Goal: Task Accomplishment & Management: Use online tool/utility

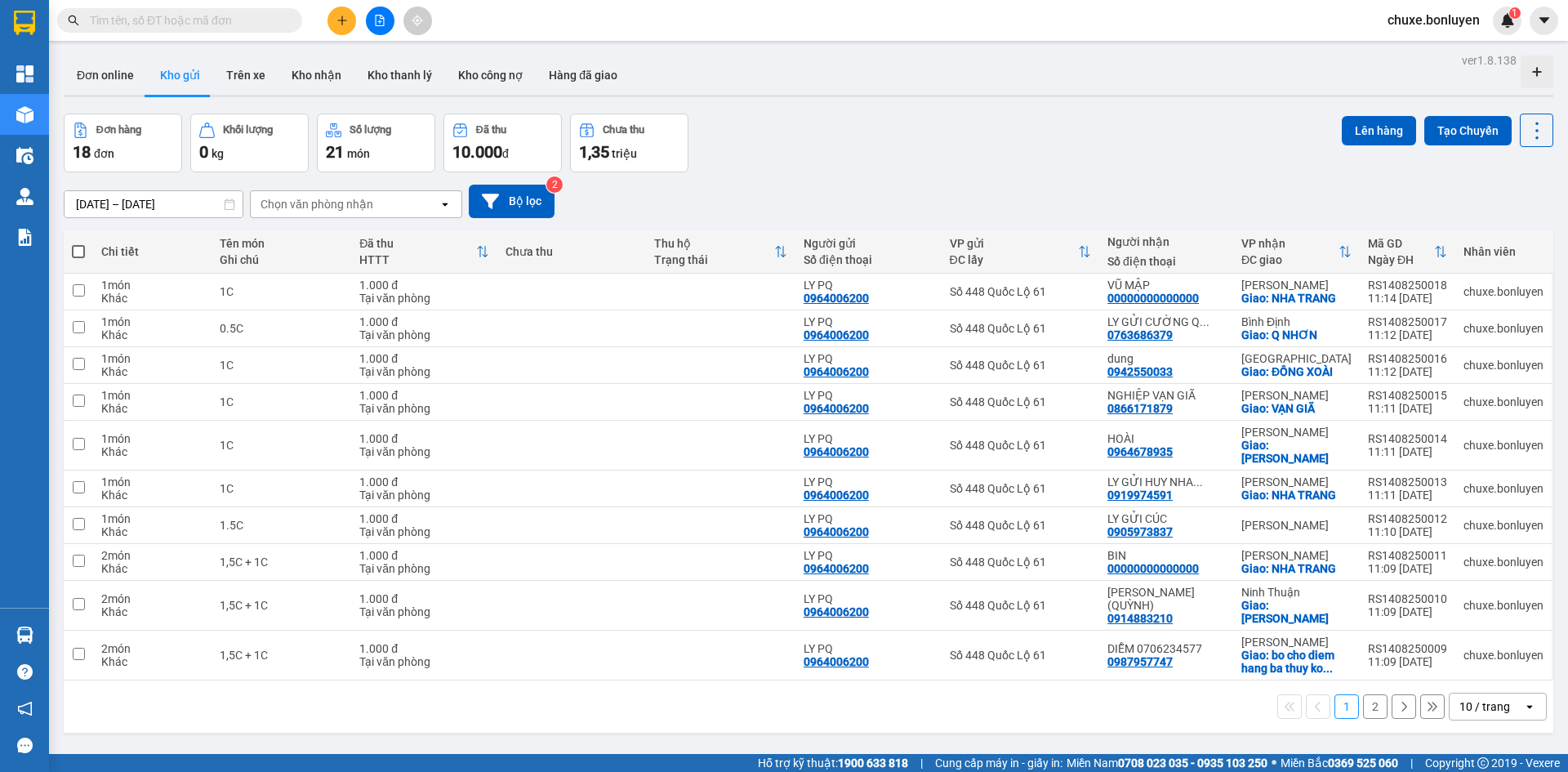
click at [1503, 694] on div "10 / trang" at bounding box center [1486, 707] width 73 height 26
click at [1491, 659] on ul "5 / trang 10 / trang 20 / trang 50 / trang 80 / trang 100 / trang" at bounding box center [1485, 571] width 98 height 190
click at [1483, 638] on span "100 / trang" at bounding box center [1478, 645] width 59 height 16
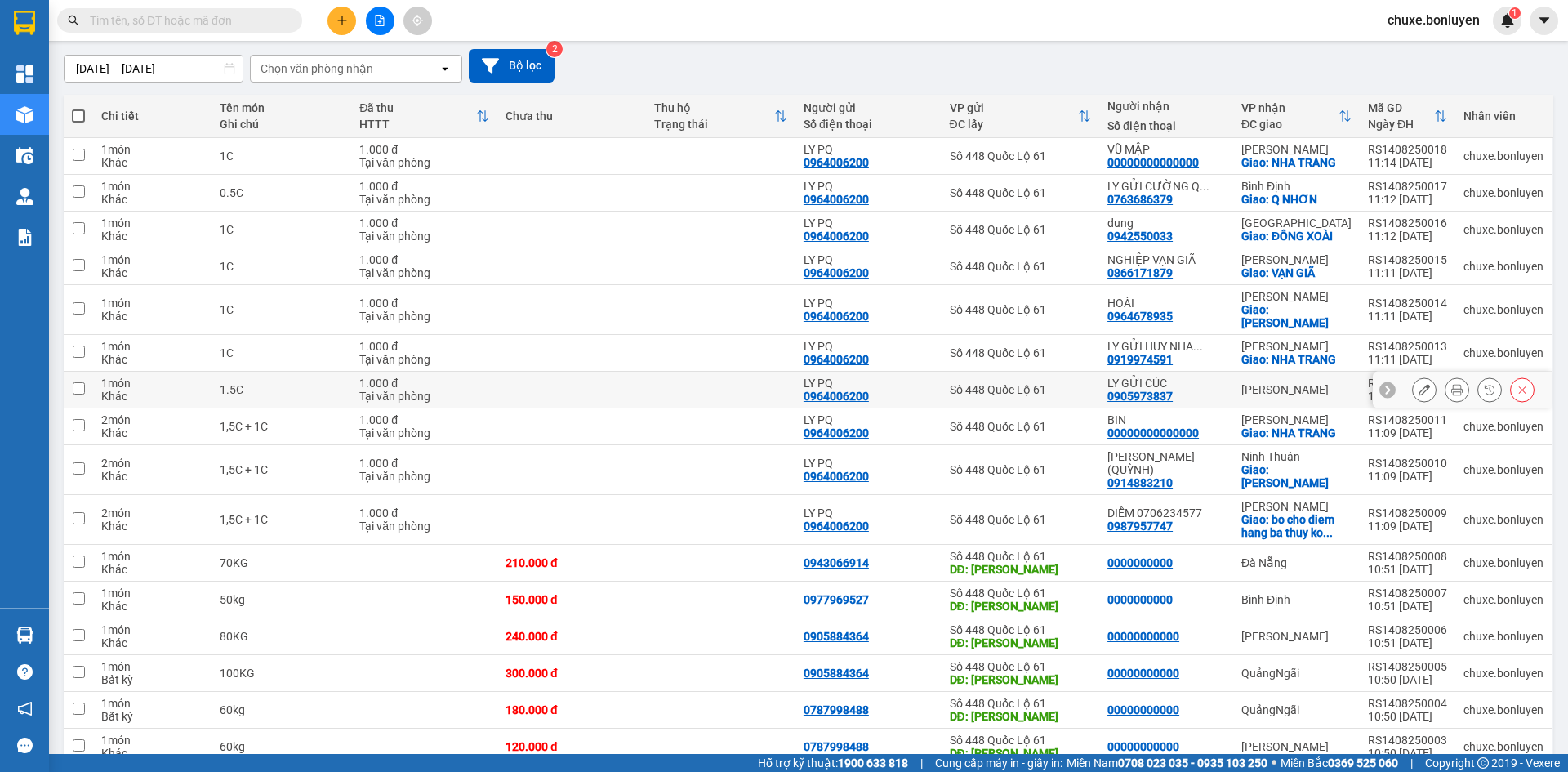
scroll to position [261, 0]
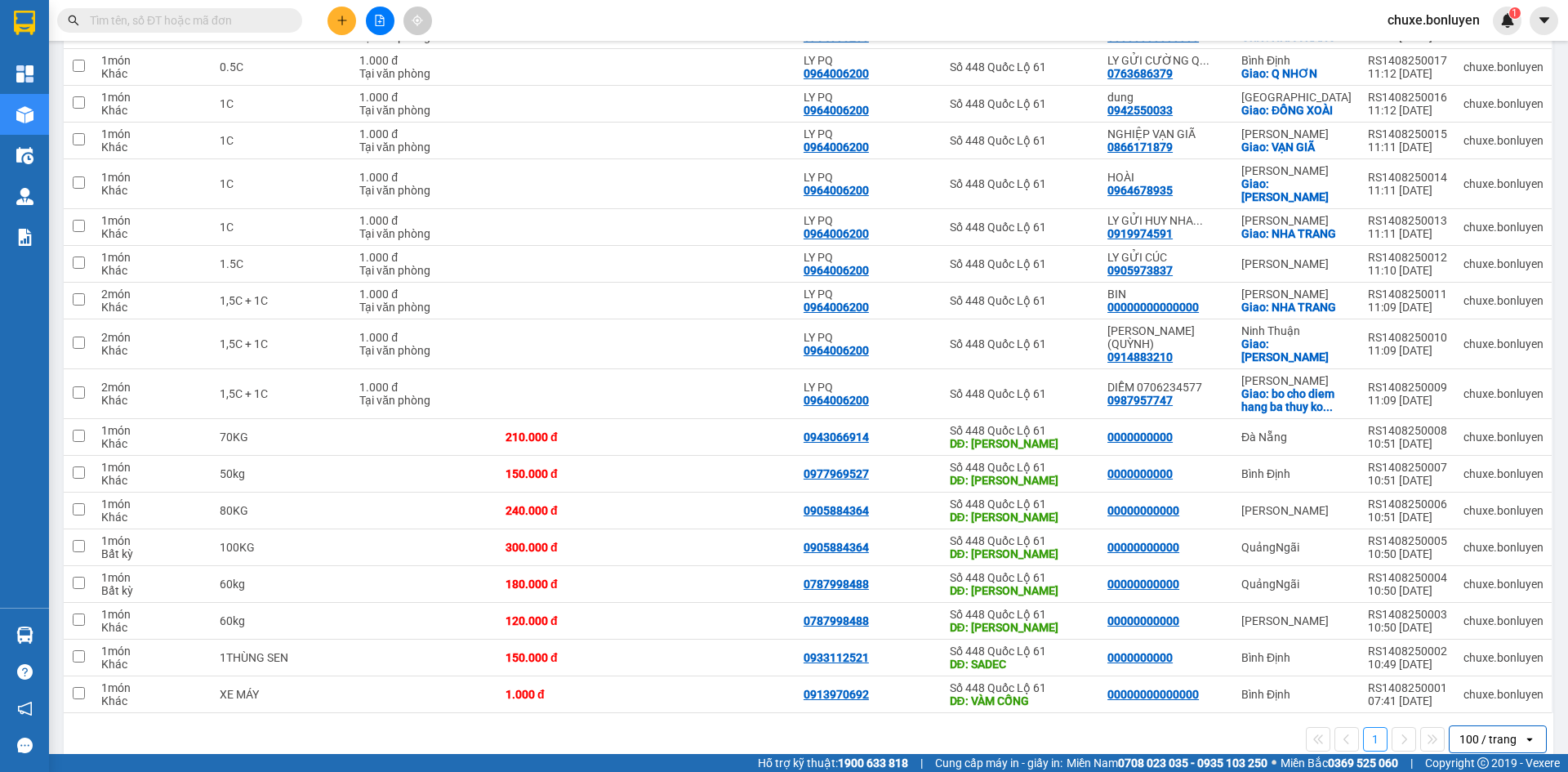
click at [653, 23] on div "Kết quả tìm kiếm ( 0 ) Bộ lọc No Data chuxe.bonluyen 1" at bounding box center [784, 21] width 1568 height 41
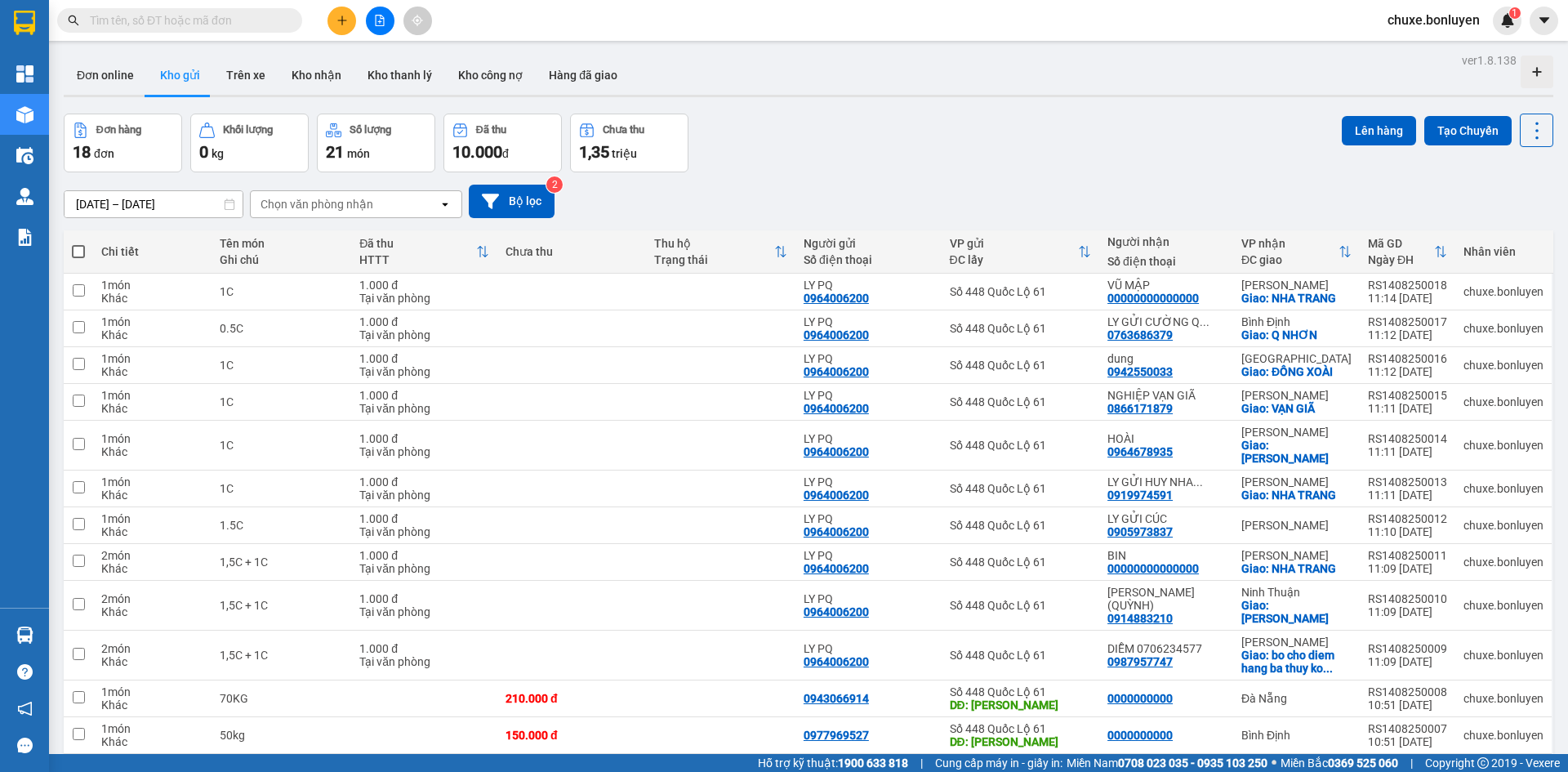
click at [988, 162] on div "Đơn hàng 18 đơn Khối lượng 0 kg Số lượng 21 món Đã thu 10.000 đ Chưa thu 1,35 t…" at bounding box center [808, 143] width 1490 height 59
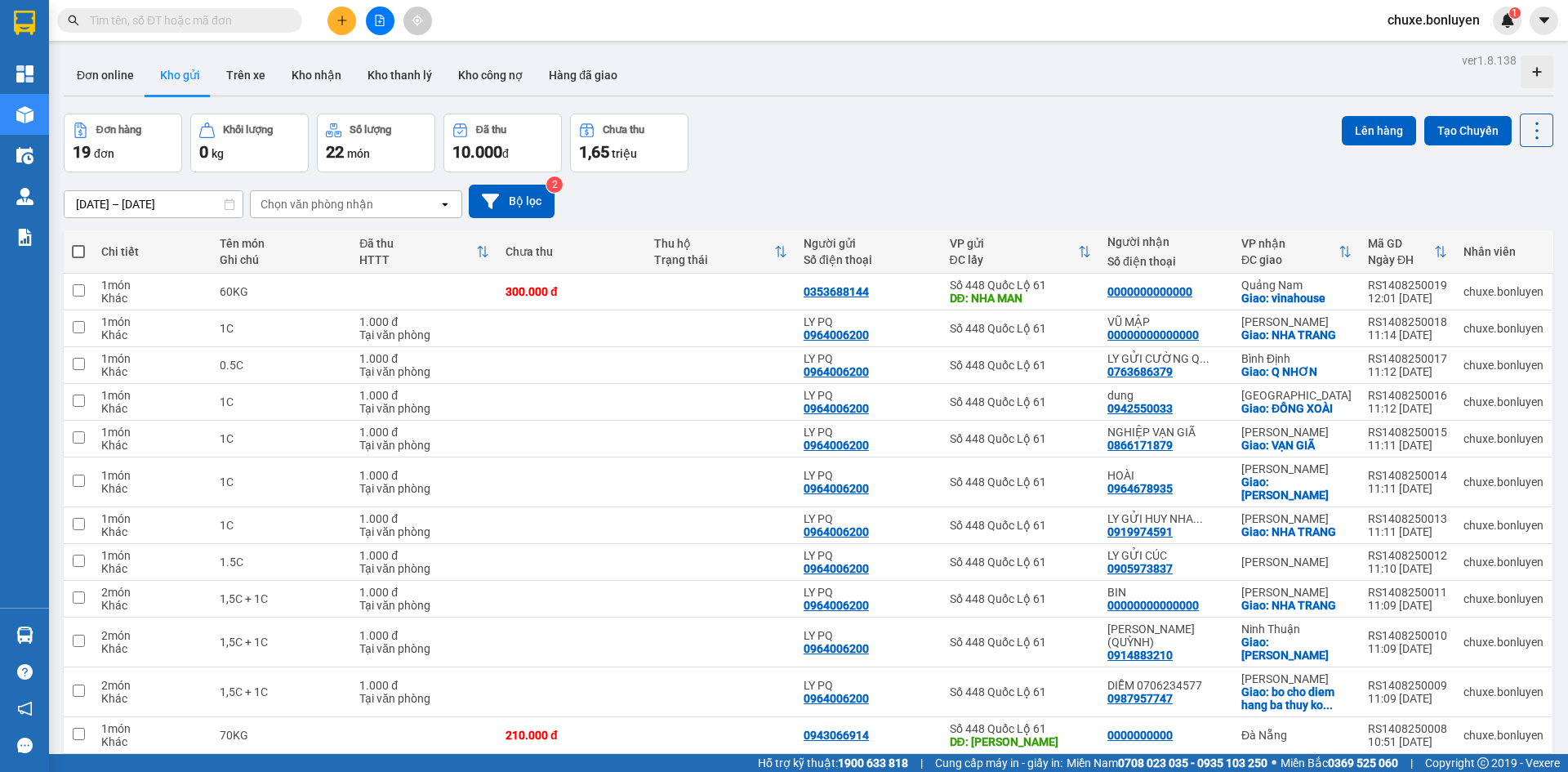
click at [1029, 196] on div "[DATE] – [DATE] Press the down arrow key to interact with the calendar and sele…" at bounding box center [808, 201] width 1490 height 34
click at [383, 21] on icon "file-add" at bounding box center [380, 21] width 12 height 12
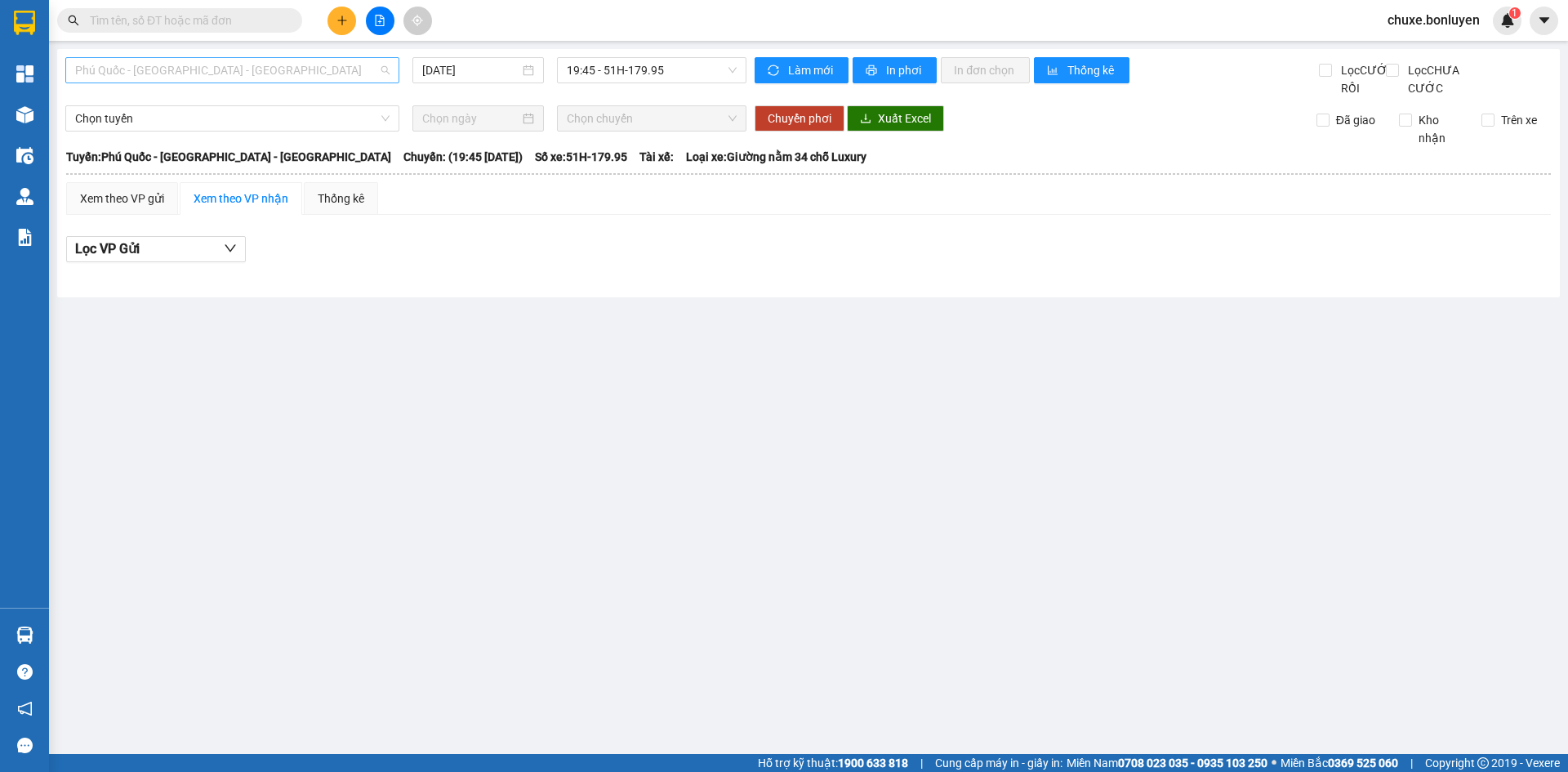
click at [329, 77] on span "Phú Quốc - Sài Gòn - Bình Phước" at bounding box center [232, 70] width 314 height 25
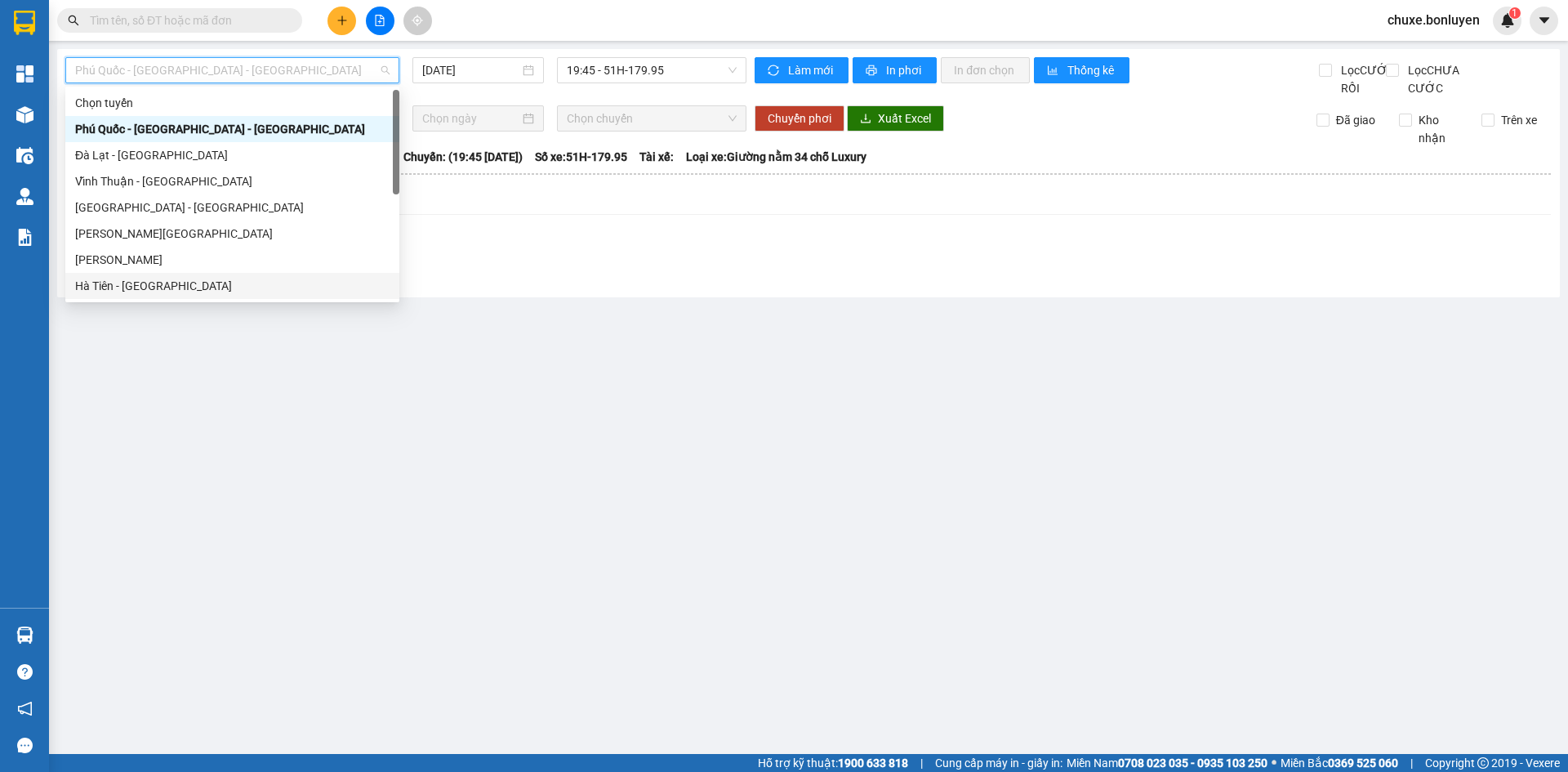
click at [237, 287] on div "Hà Tiên - Đà Nẵng" at bounding box center [232, 286] width 314 height 18
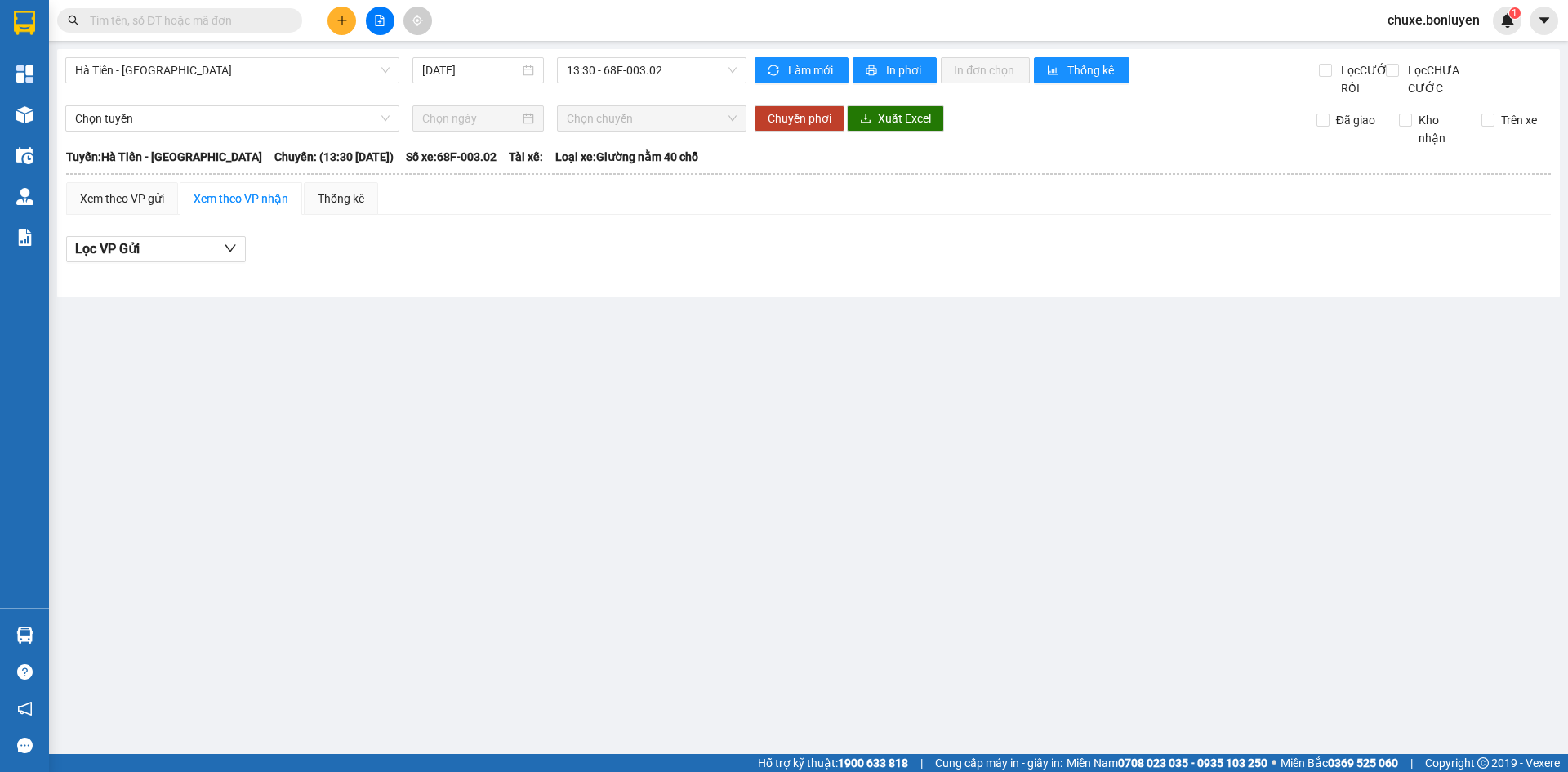
click at [464, 53] on div "Hà Tiên - Đà Nẵng 14/08/2025 13:30 - 68F-003.02 Làm mới In phơi In đơn chọn Th…" at bounding box center [808, 172] width 1502 height 248
click at [462, 71] on input "14/08/2025" at bounding box center [471, 70] width 97 height 18
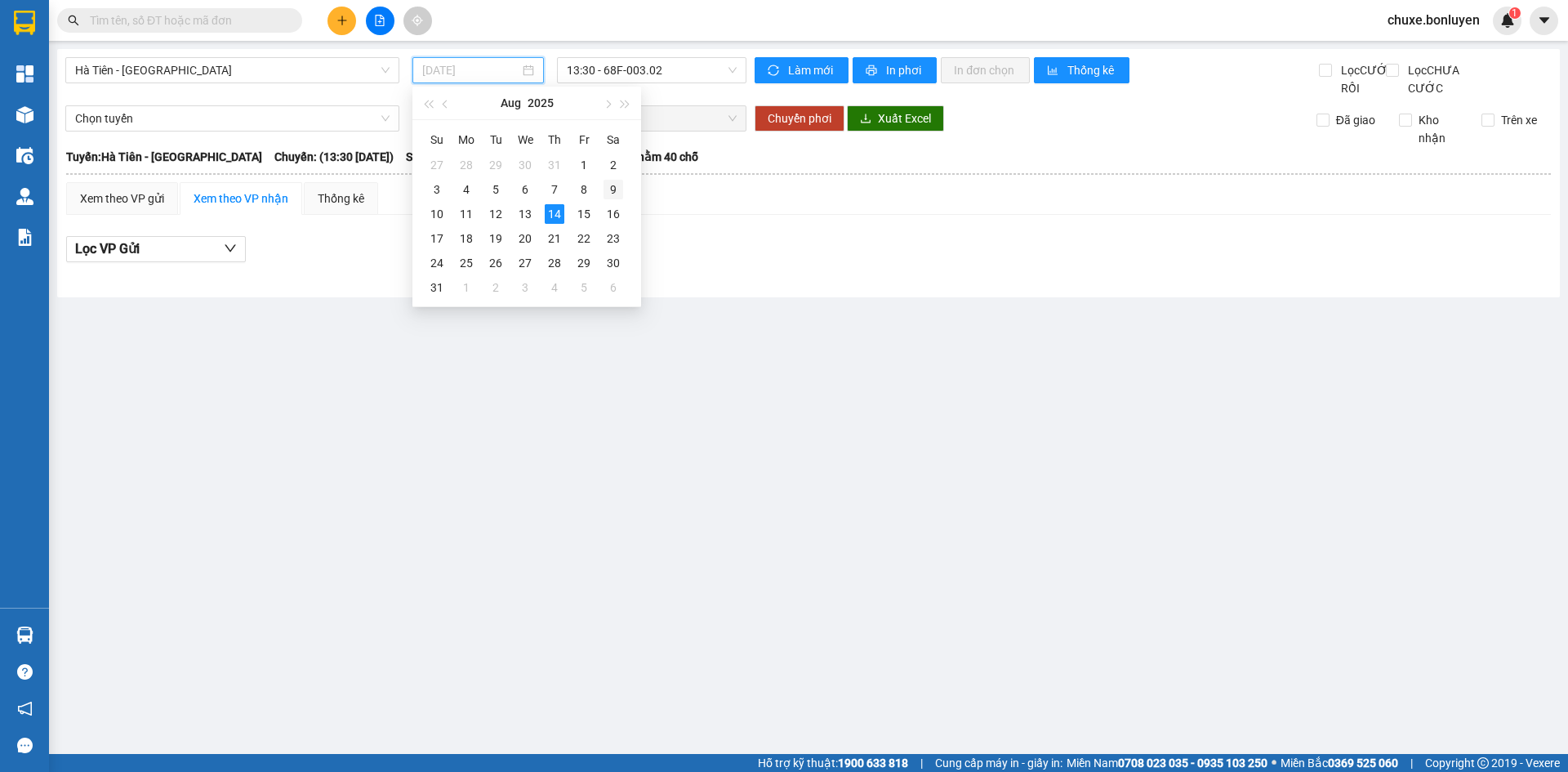
click at [608, 190] on div "9" at bounding box center [613, 190] width 20 height 20
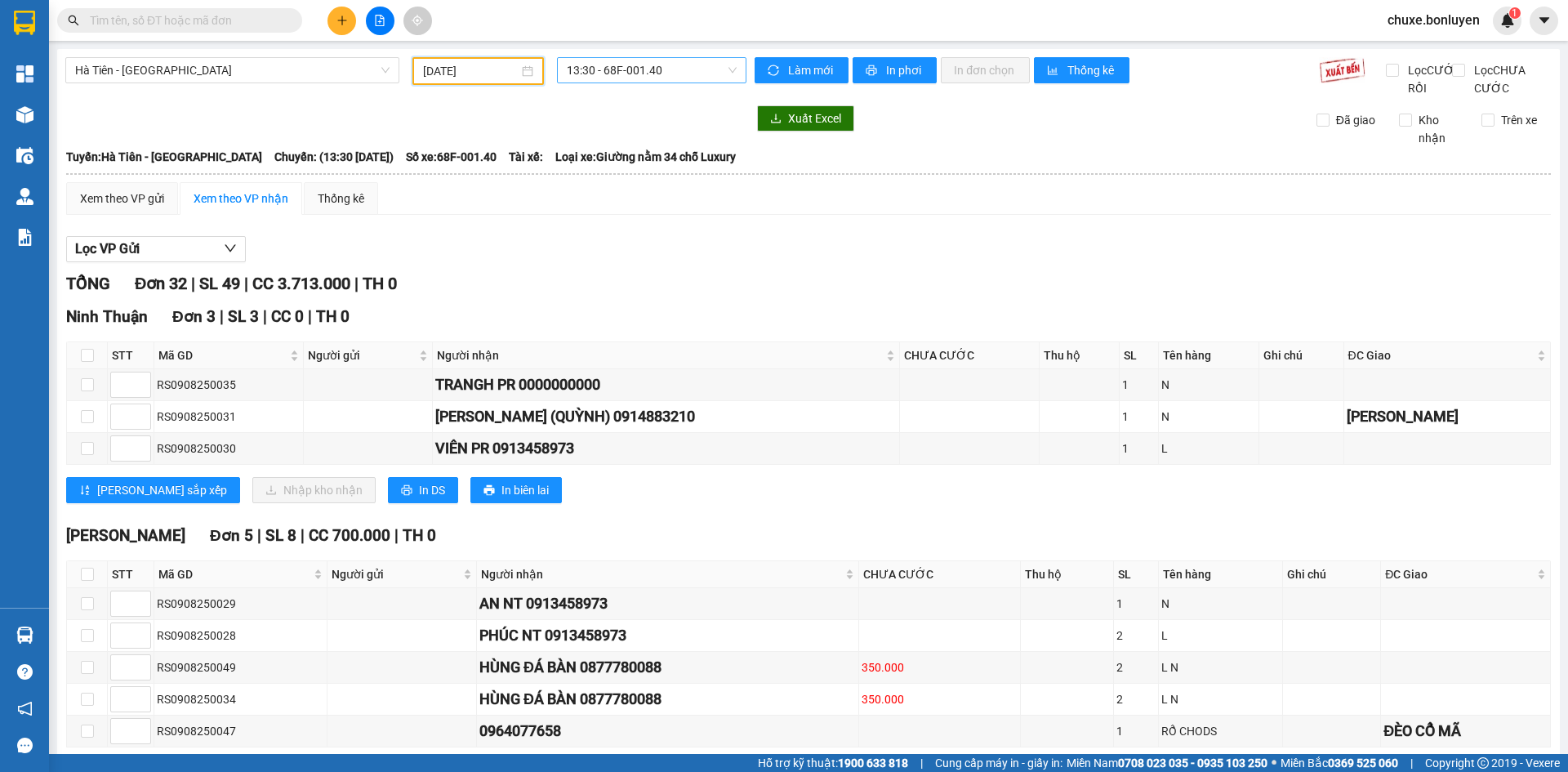
click at [657, 72] on span "13:30 - 68F-001.40" at bounding box center [651, 70] width 170 height 25
click at [627, 148] on div "13:45 (TC) - 68E-004.35" at bounding box center [626, 155] width 128 height 18
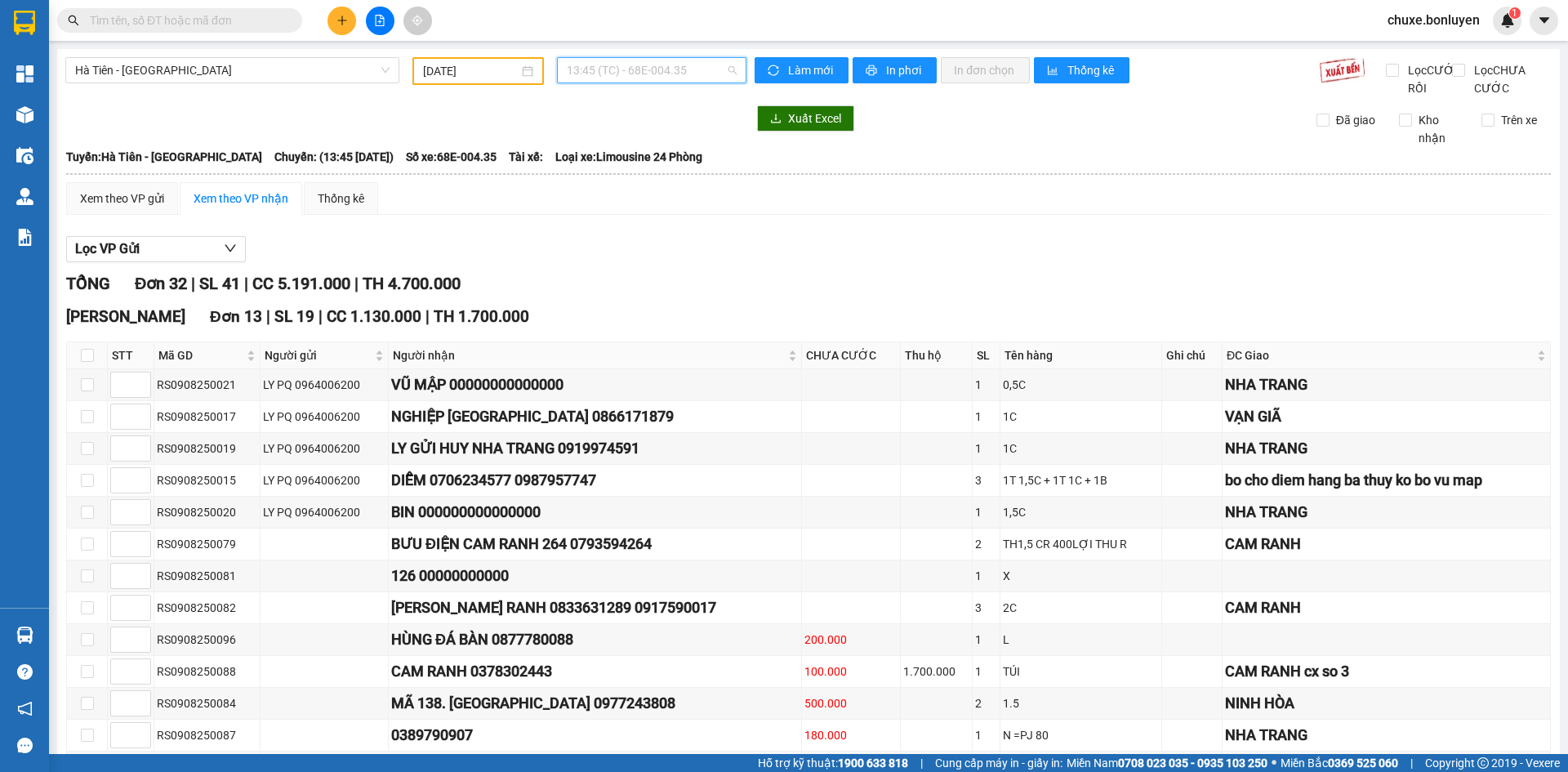
click at [644, 60] on span "13:45 (TC) - 68E-004.35" at bounding box center [651, 70] width 170 height 25
click at [495, 61] on div "09/08/2025" at bounding box center [477, 71] width 131 height 28
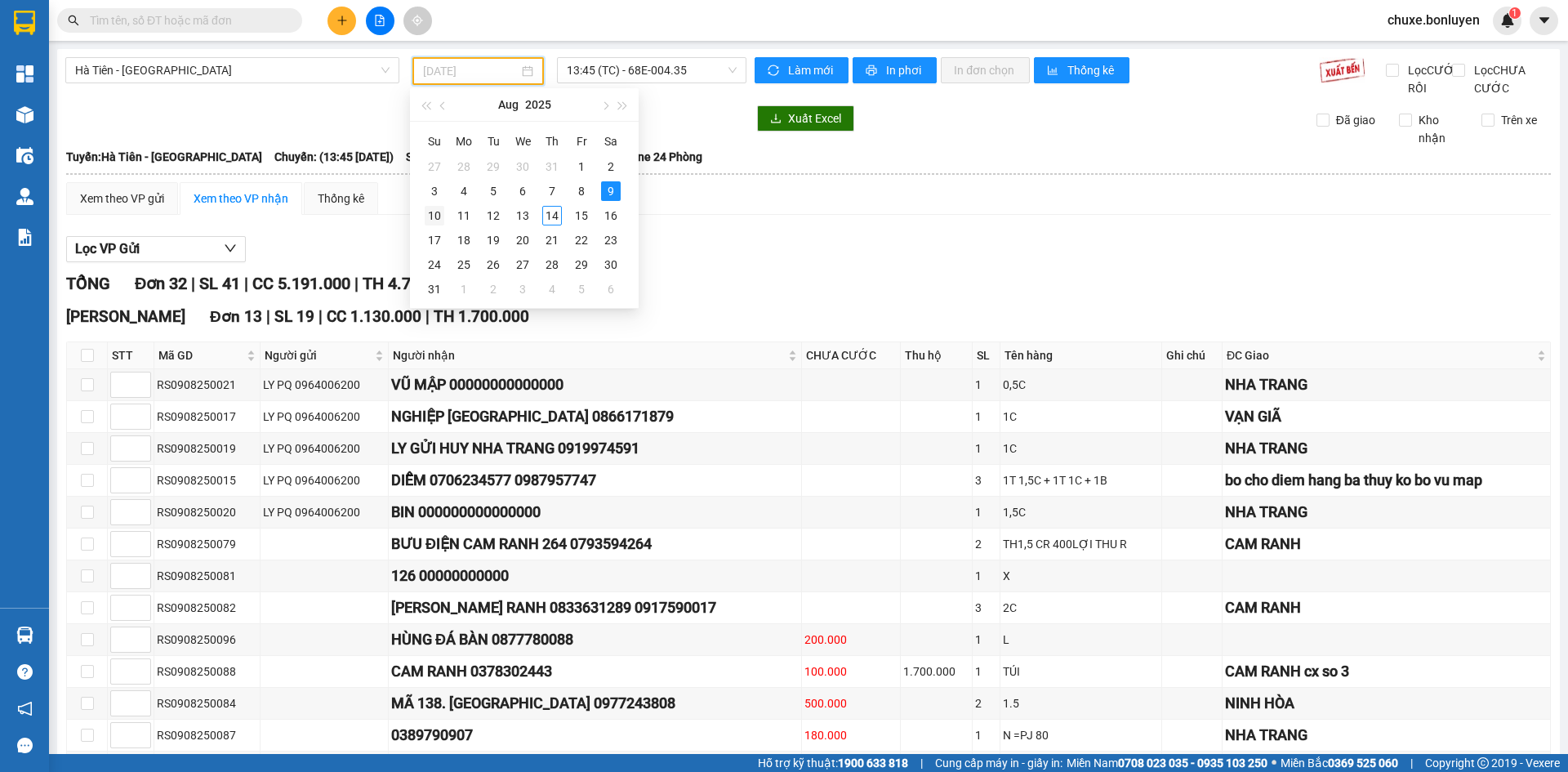
click at [439, 217] on div "10" at bounding box center [434, 216] width 20 height 20
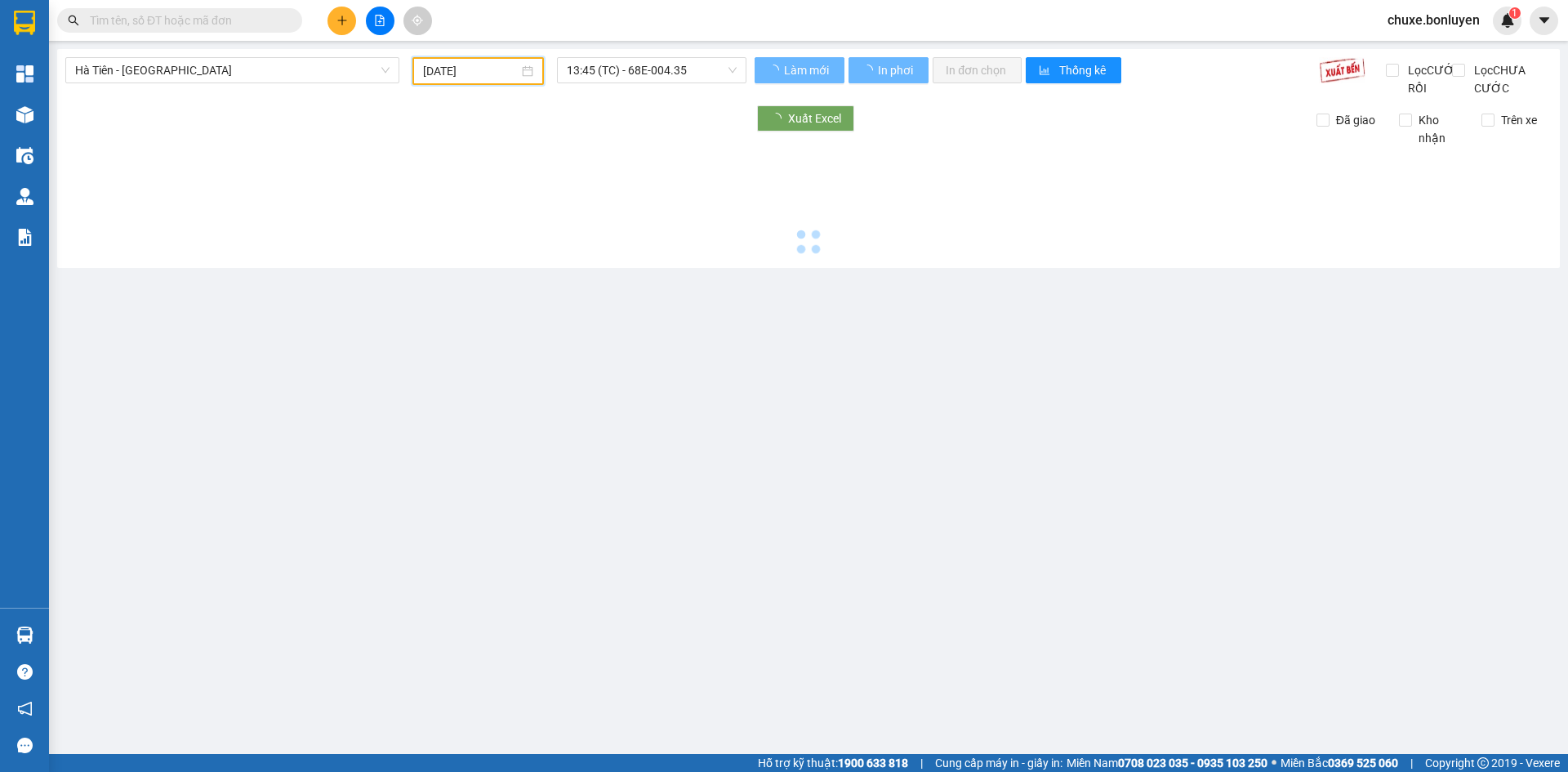
type input "10/08/2025"
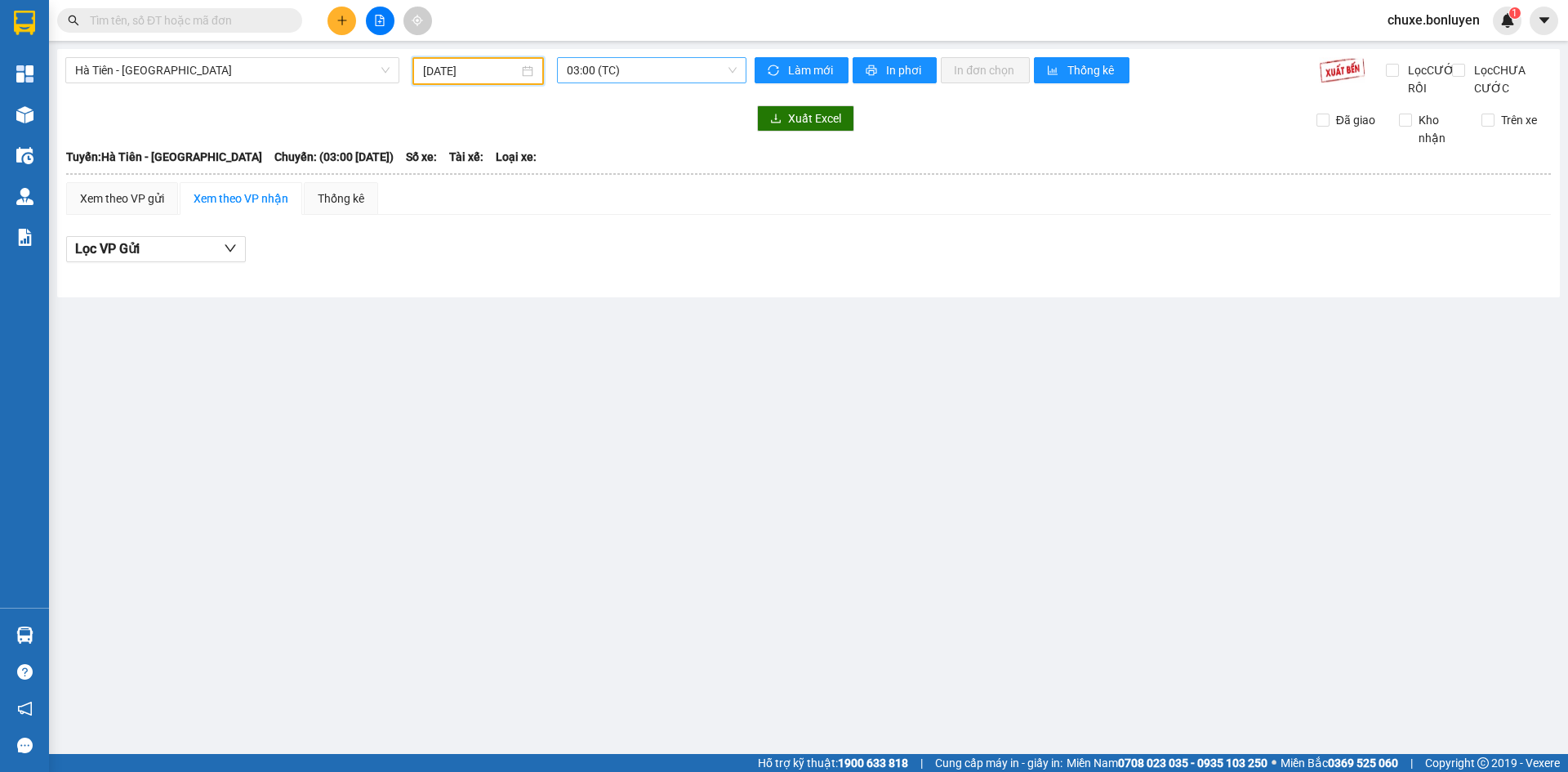
click at [672, 74] on span "03:00 (TC)" at bounding box center [651, 70] width 170 height 25
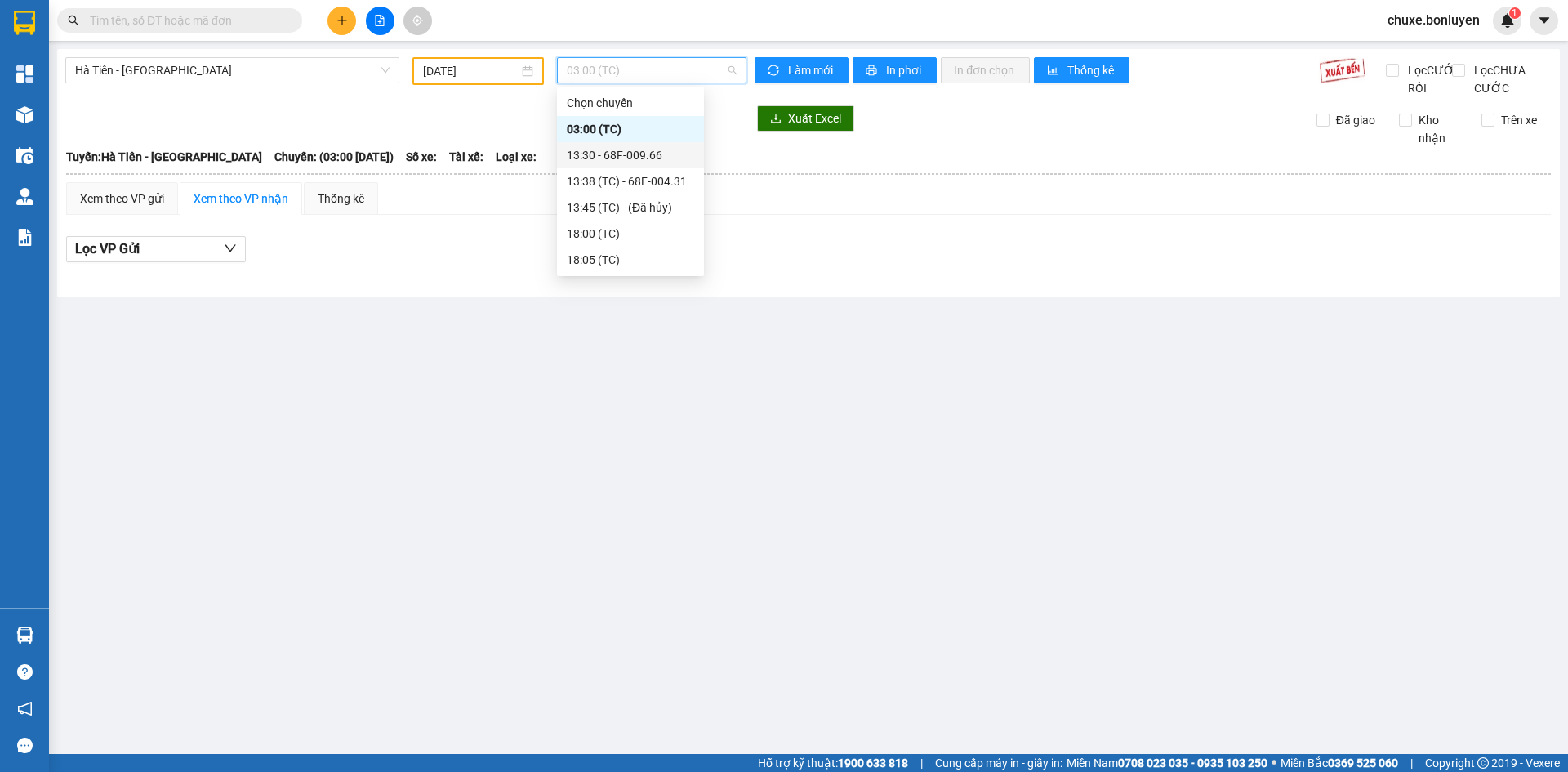
click at [641, 157] on div "13:30 - 68F-009.66" at bounding box center [630, 155] width 128 height 18
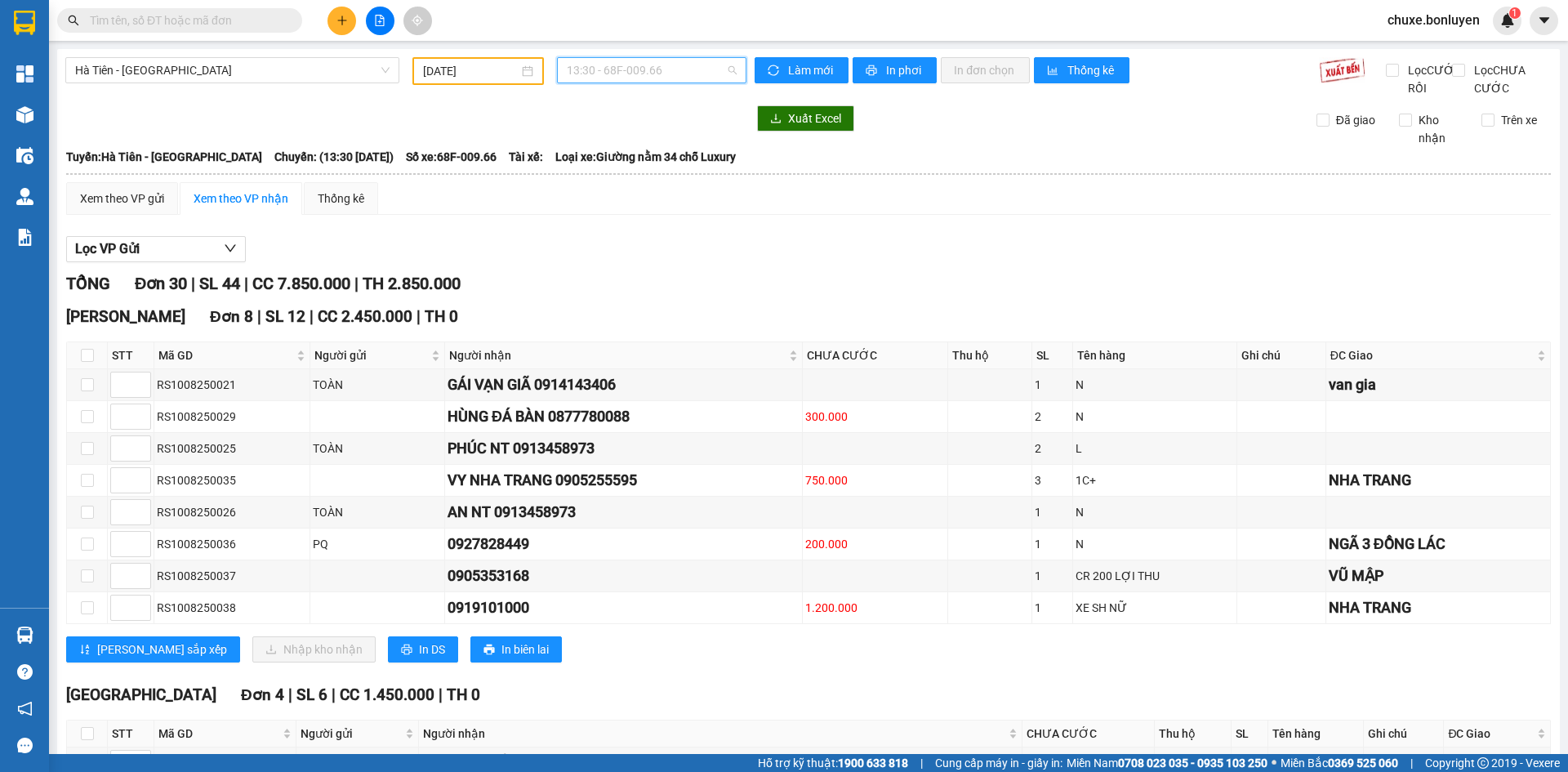
drag, startPoint x: 702, startPoint y: 61, endPoint x: 694, endPoint y: 85, distance: 25.3
click at [701, 61] on span "13:30 - 68F-009.66" at bounding box center [651, 70] width 170 height 25
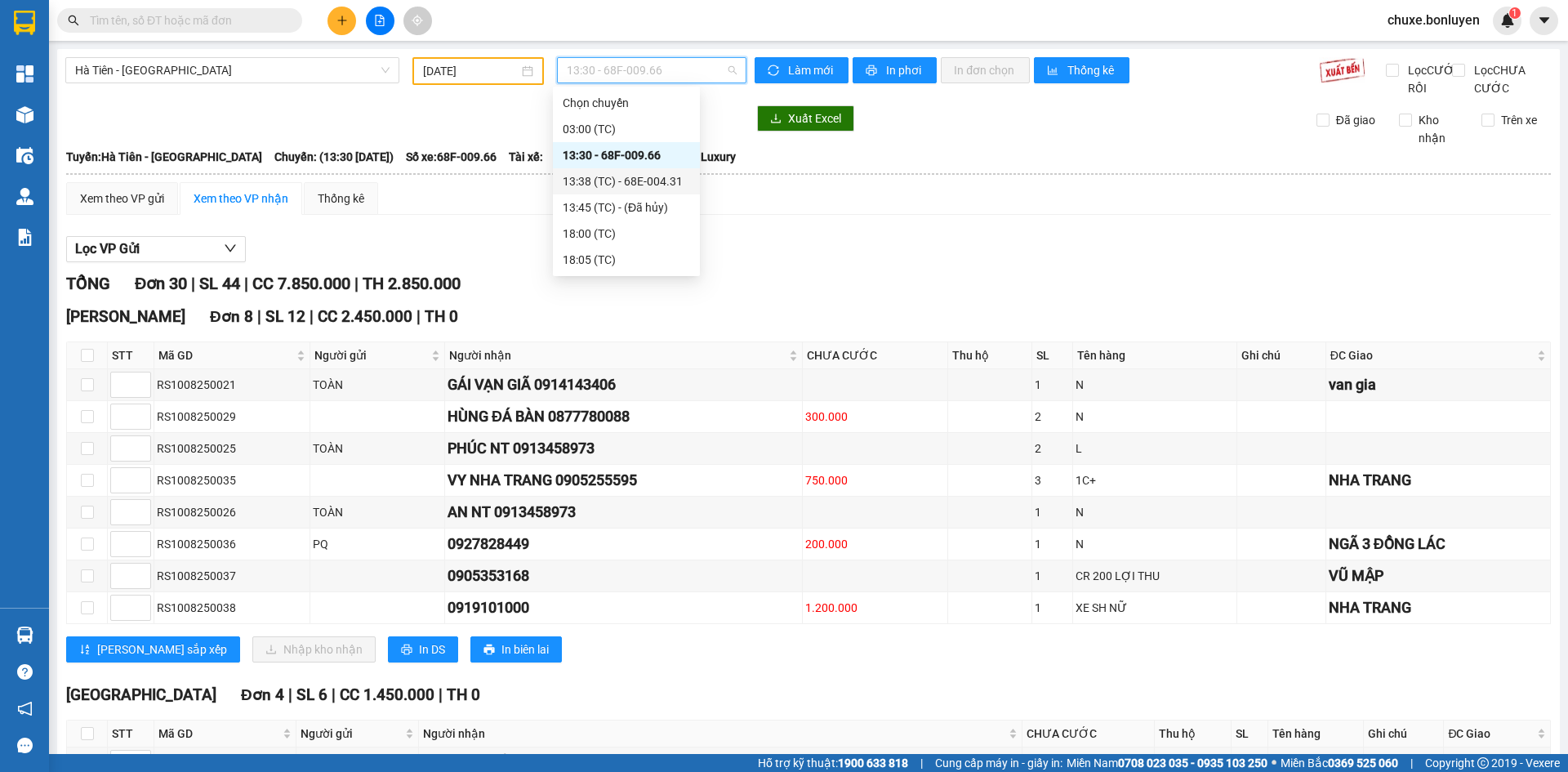
click at [681, 181] on div "13:38 (TC) - 68E-004.31" at bounding box center [626, 181] width 128 height 18
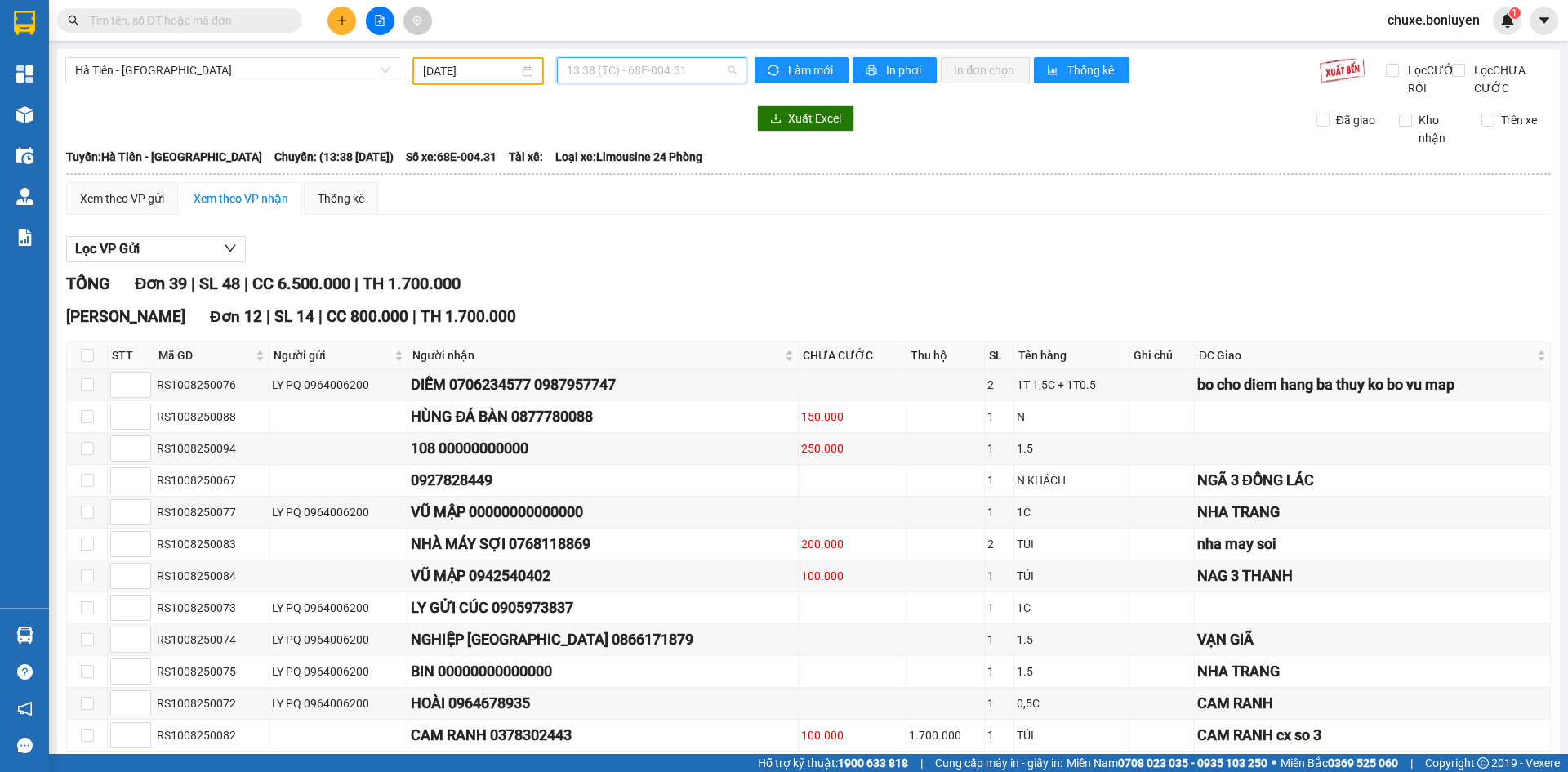
click at [580, 69] on span "13:38 (TC) - 68E-004.31" at bounding box center [651, 70] width 170 height 25
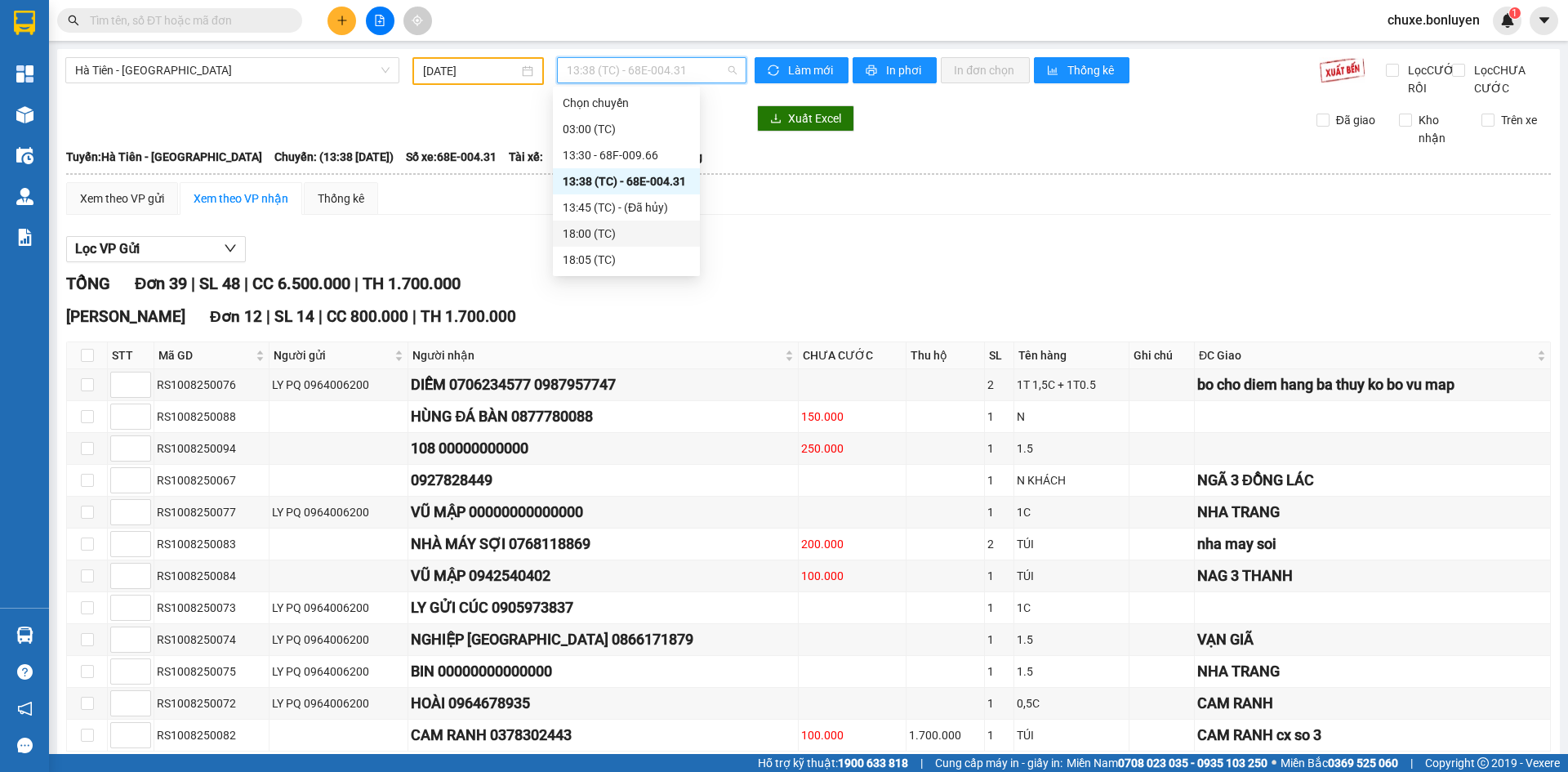
click at [588, 238] on div "18:00 (TC)" at bounding box center [626, 233] width 128 height 18
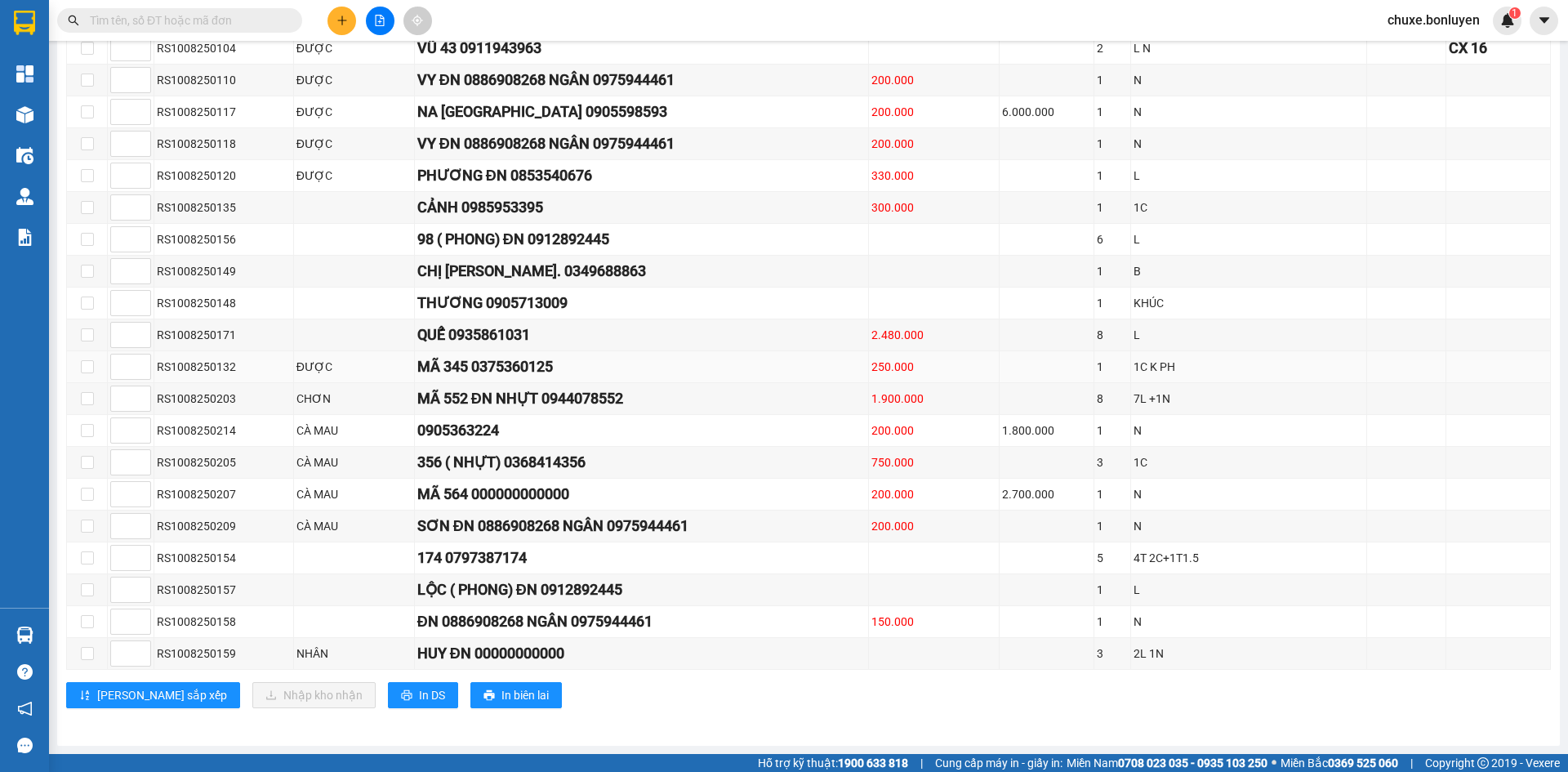
scroll to position [63, 0]
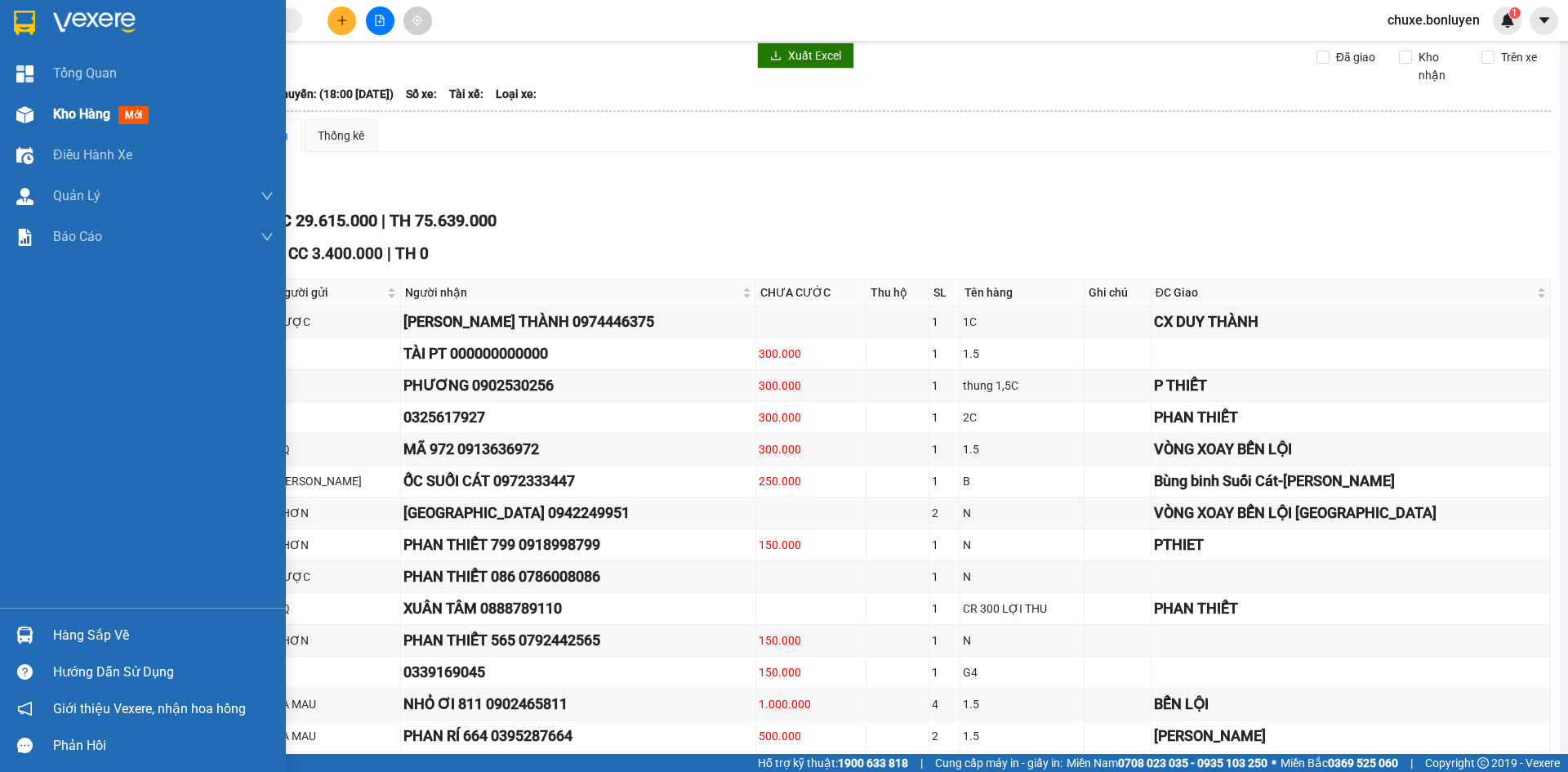
click at [54, 111] on span "Kho hàng" at bounding box center [81, 114] width 57 height 16
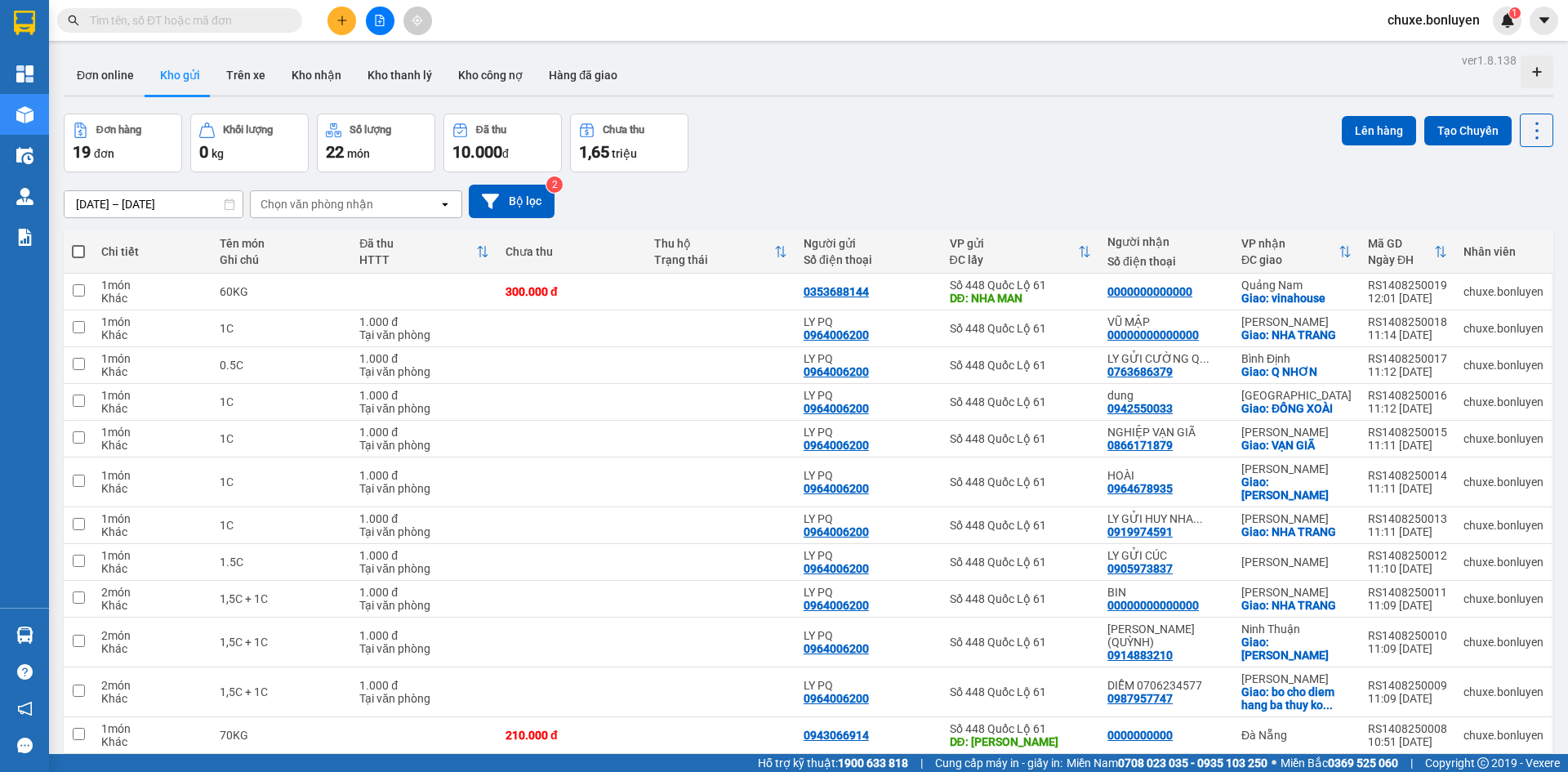
click at [380, 29] on button at bounding box center [380, 21] width 29 height 29
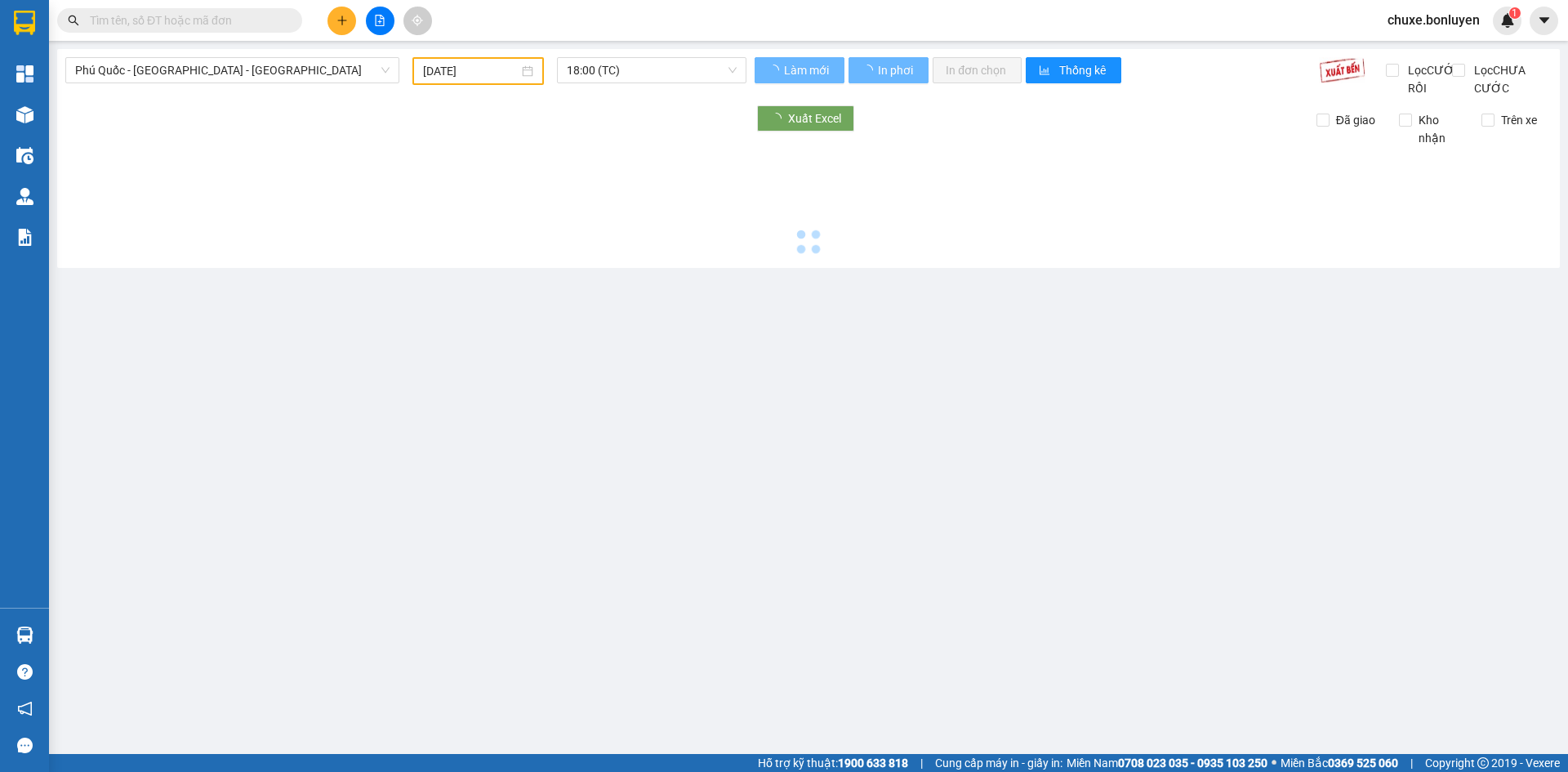
type input "14/08/2025"
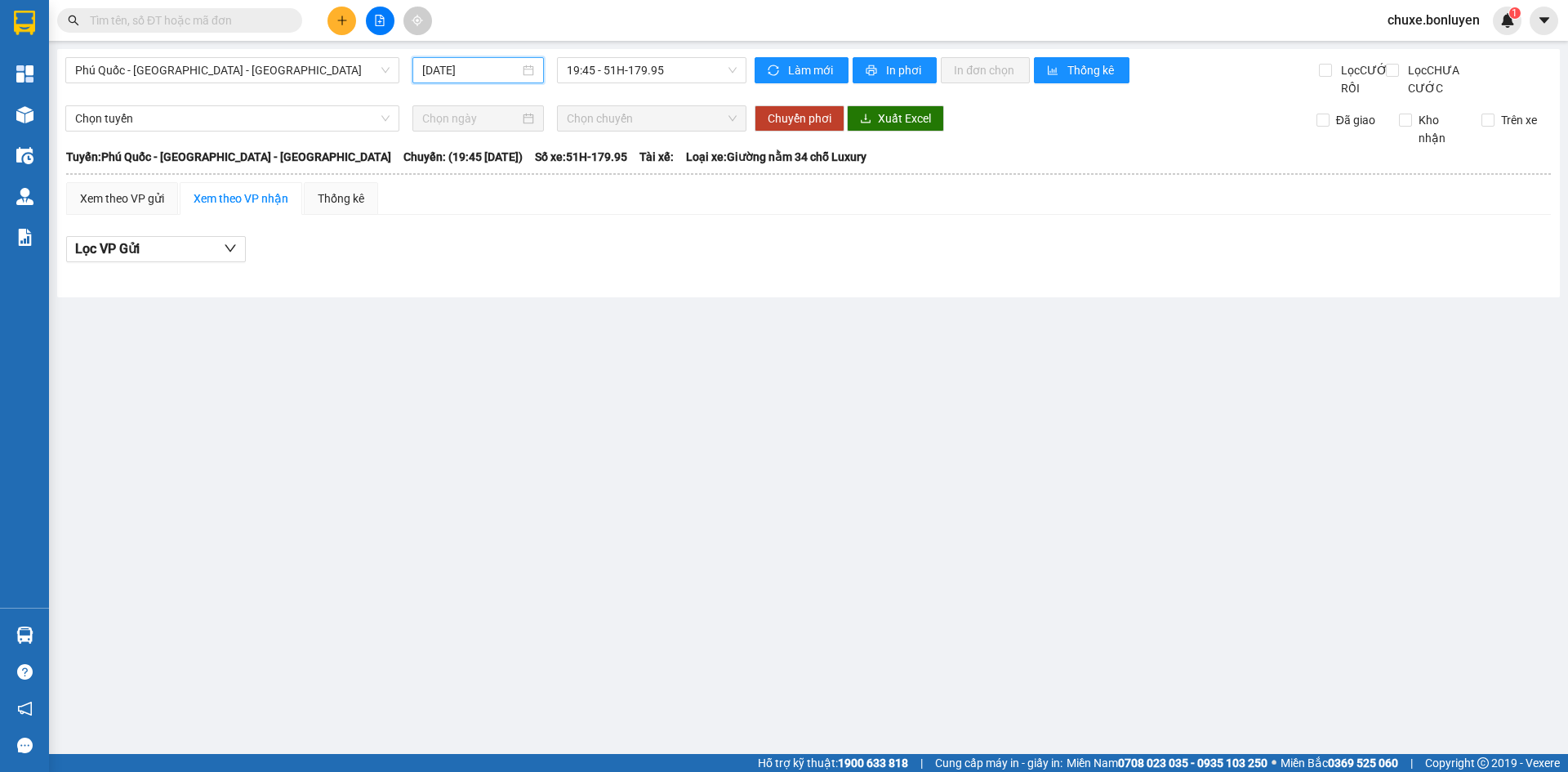
click at [469, 68] on input "14/08/2025" at bounding box center [471, 70] width 97 height 18
click at [275, 67] on span "Phú Quốc - Sài Gòn - Bình Phước" at bounding box center [232, 70] width 314 height 25
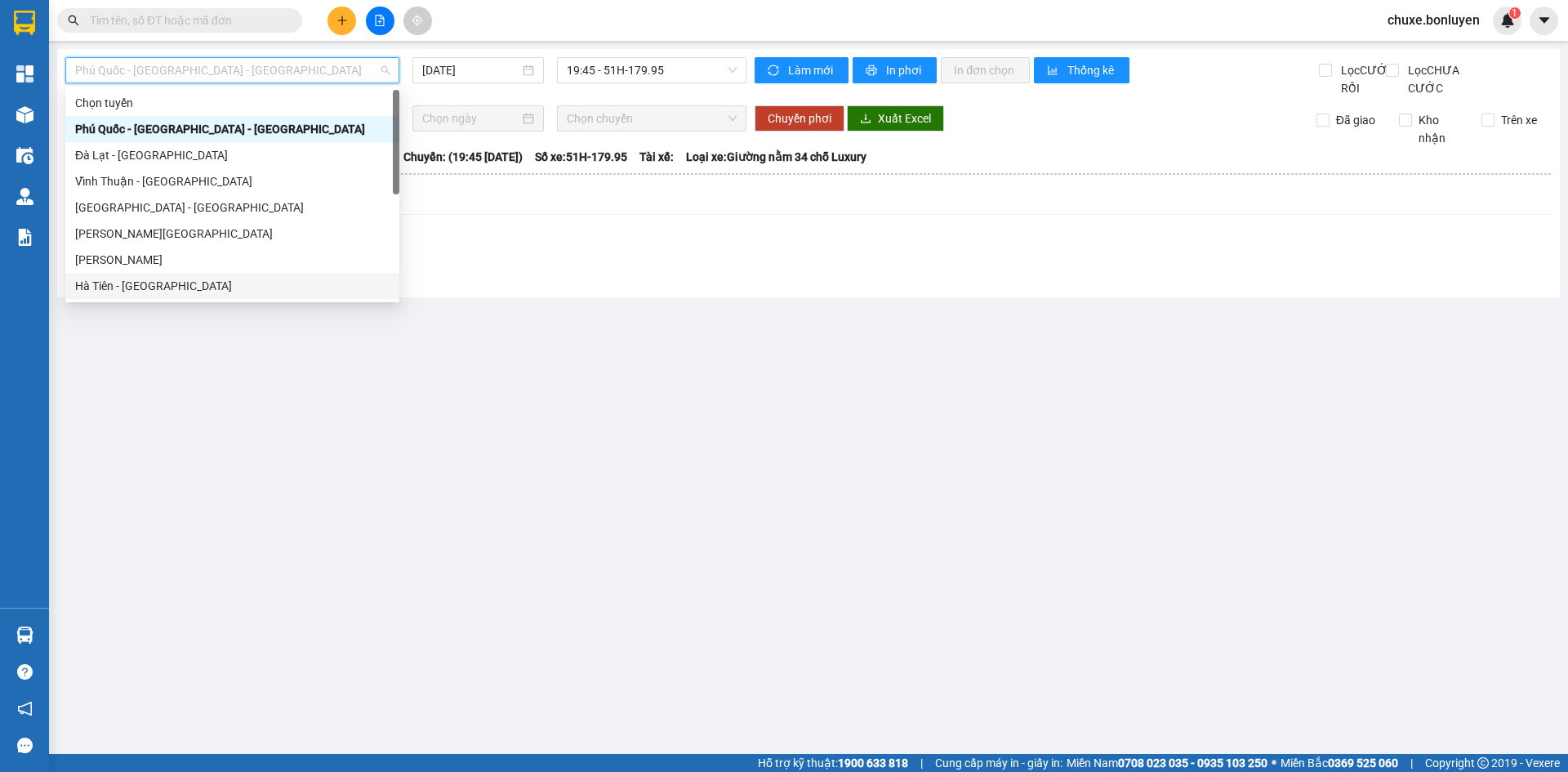
click at [218, 276] on div "Hà Tiên - Đà Nẵng" at bounding box center [232, 286] width 334 height 26
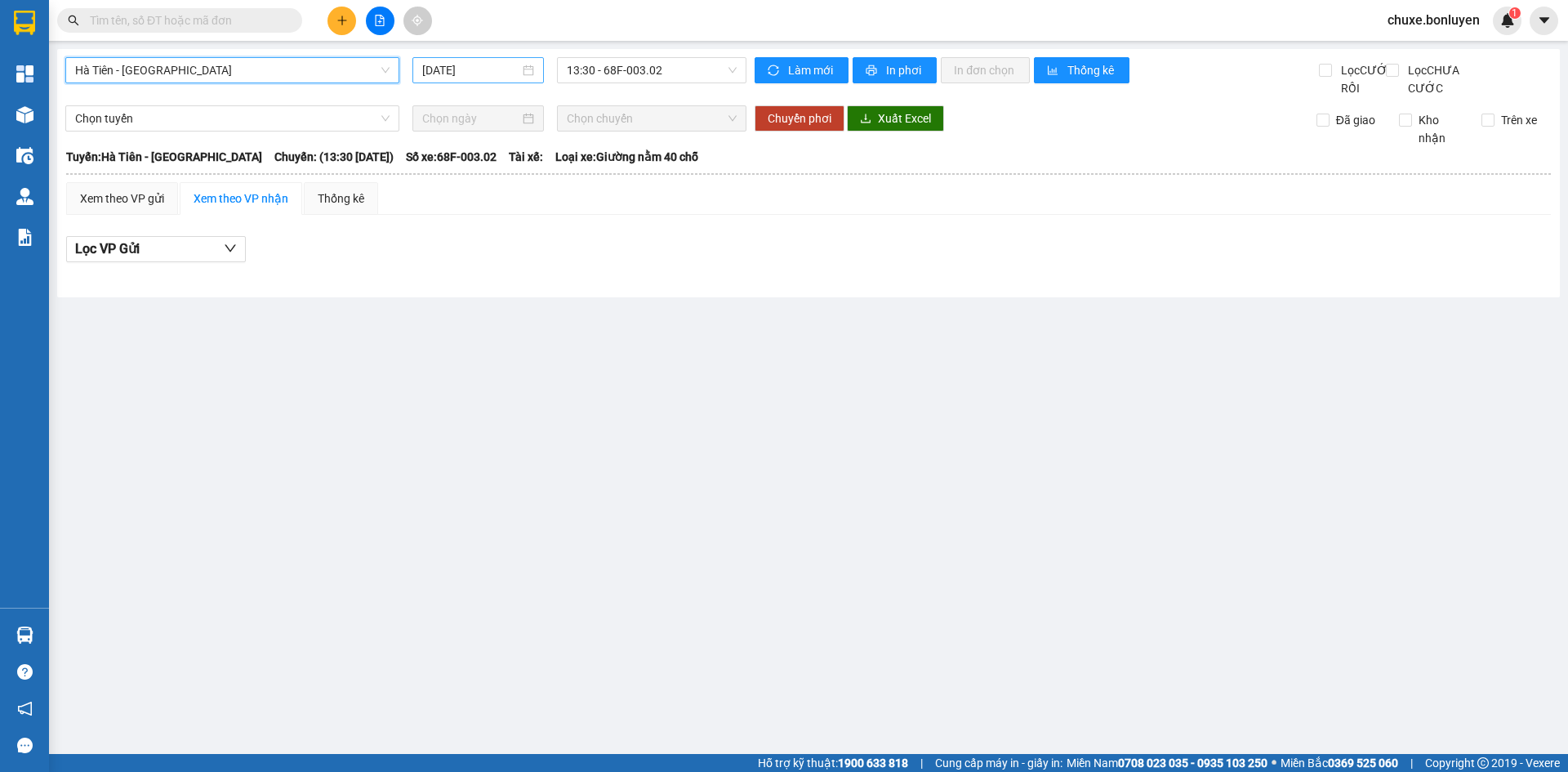
click at [514, 67] on input "14/08/2025" at bounding box center [471, 70] width 97 height 18
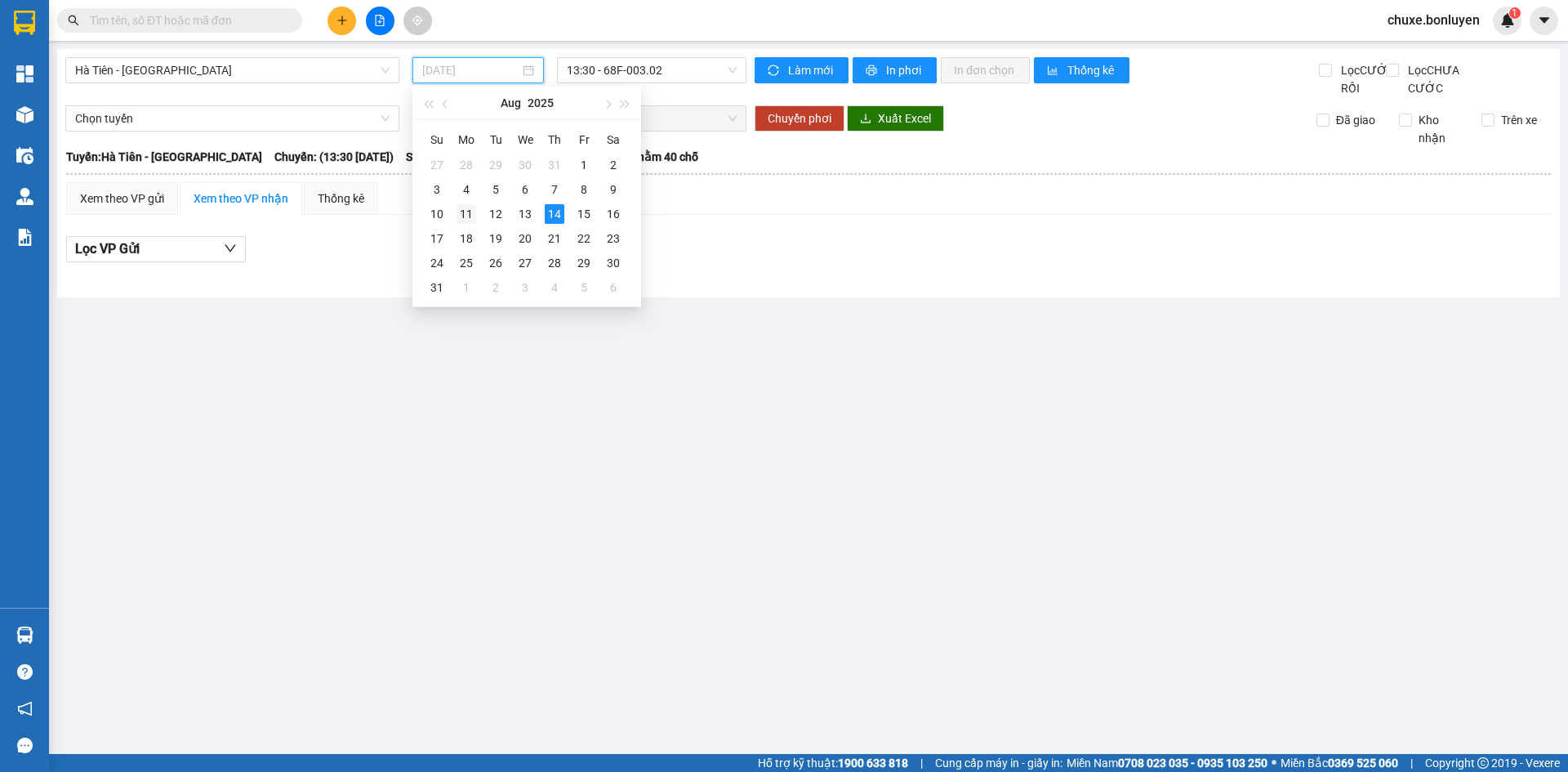
click at [464, 219] on div "11" at bounding box center [467, 214] width 20 height 20
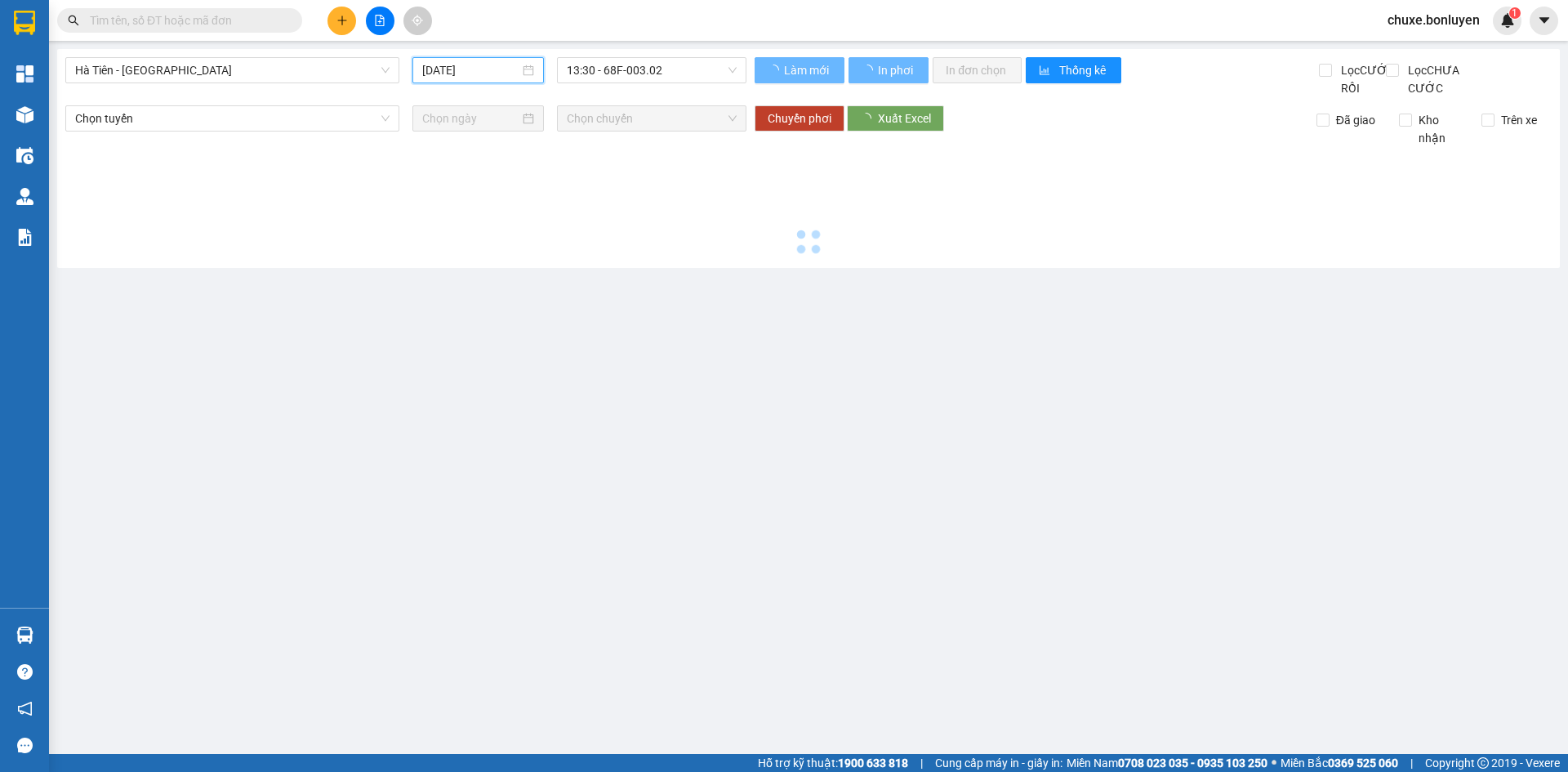
type input "11/08/2025"
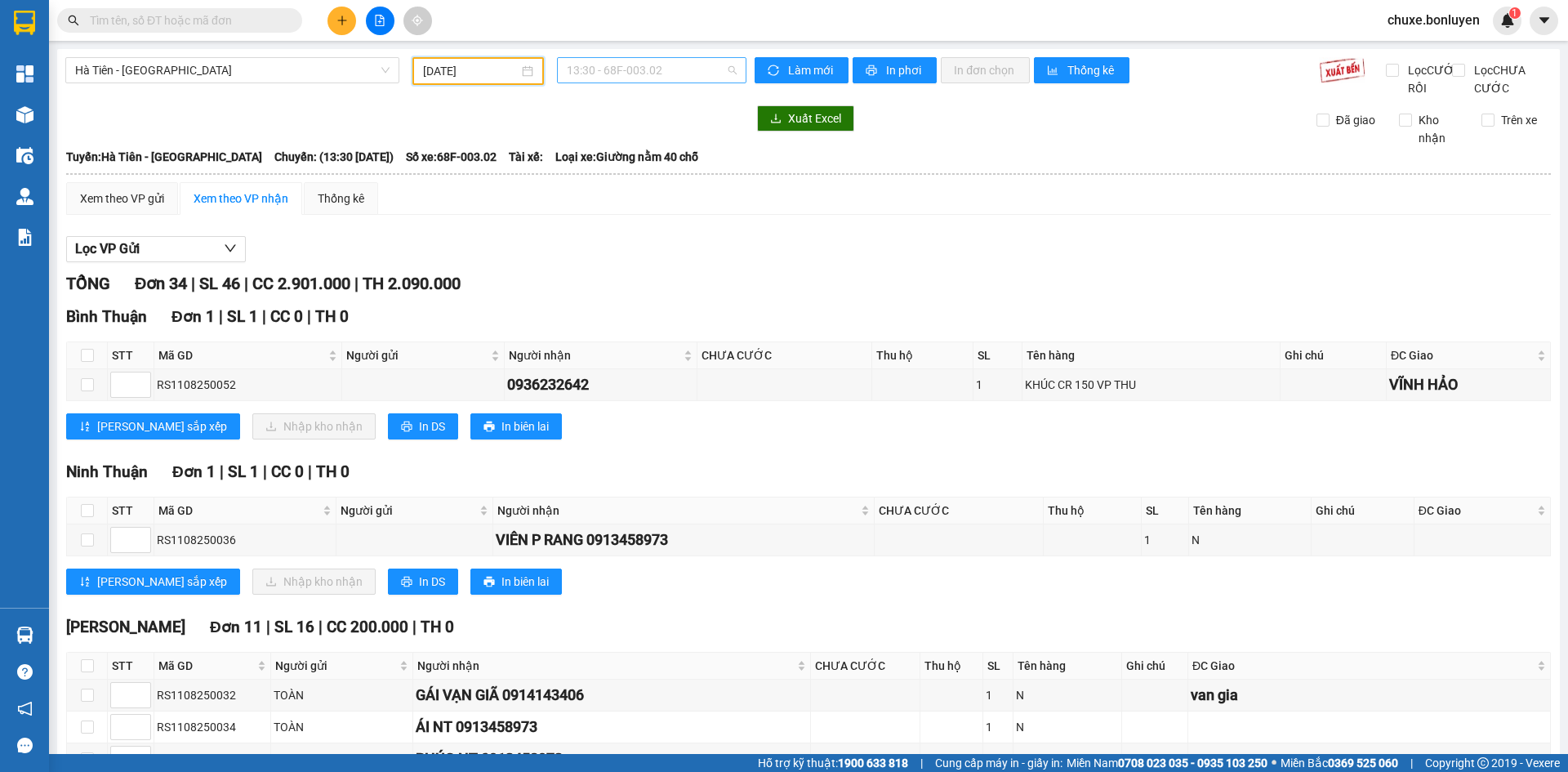
click at [610, 68] on span "13:30 - 68F-003.02" at bounding box center [651, 70] width 170 height 25
click at [604, 155] on div "13:45 (TC) - 68H-049.62" at bounding box center [626, 155] width 128 height 18
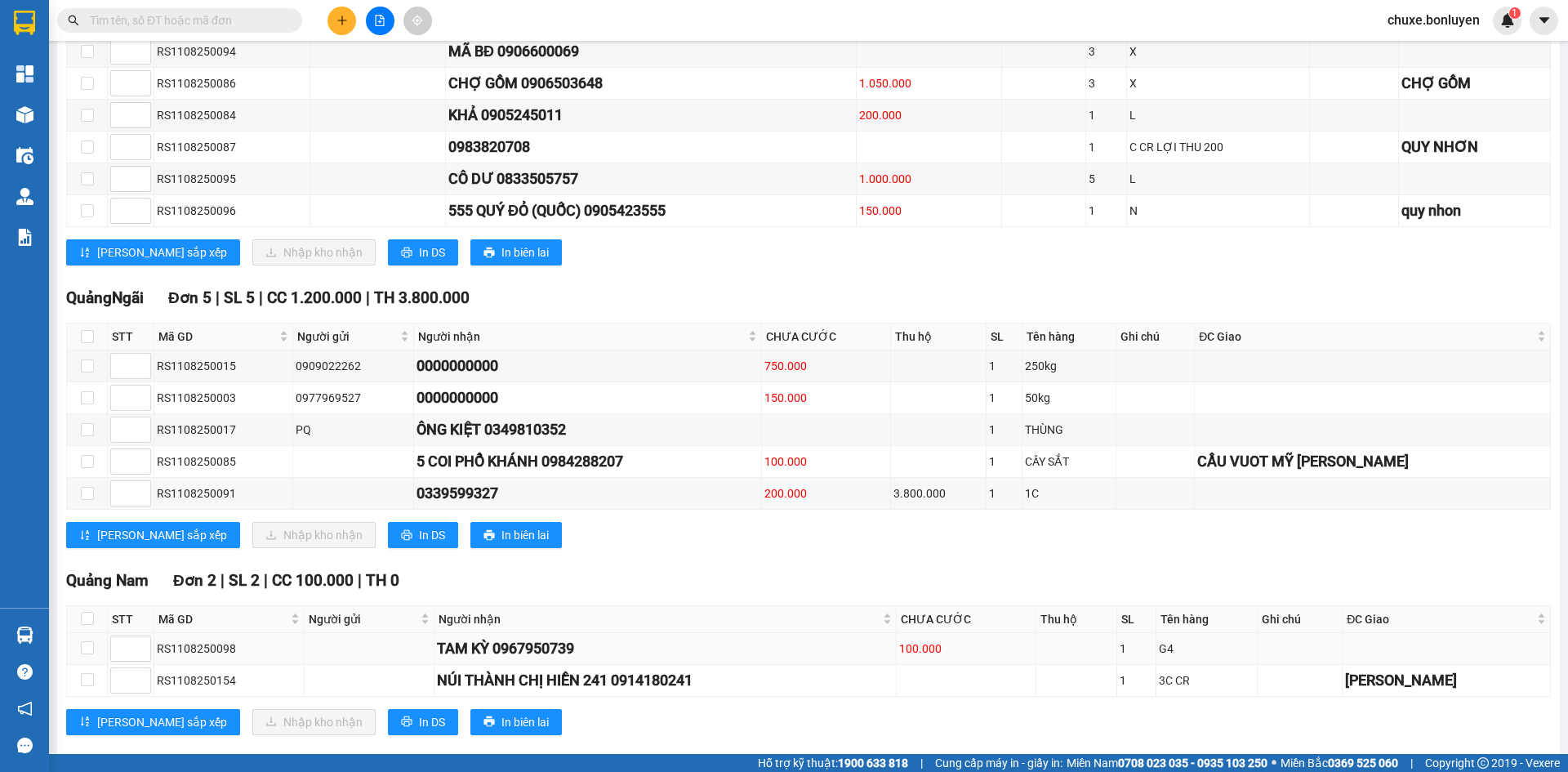
scroll to position [1285, 0]
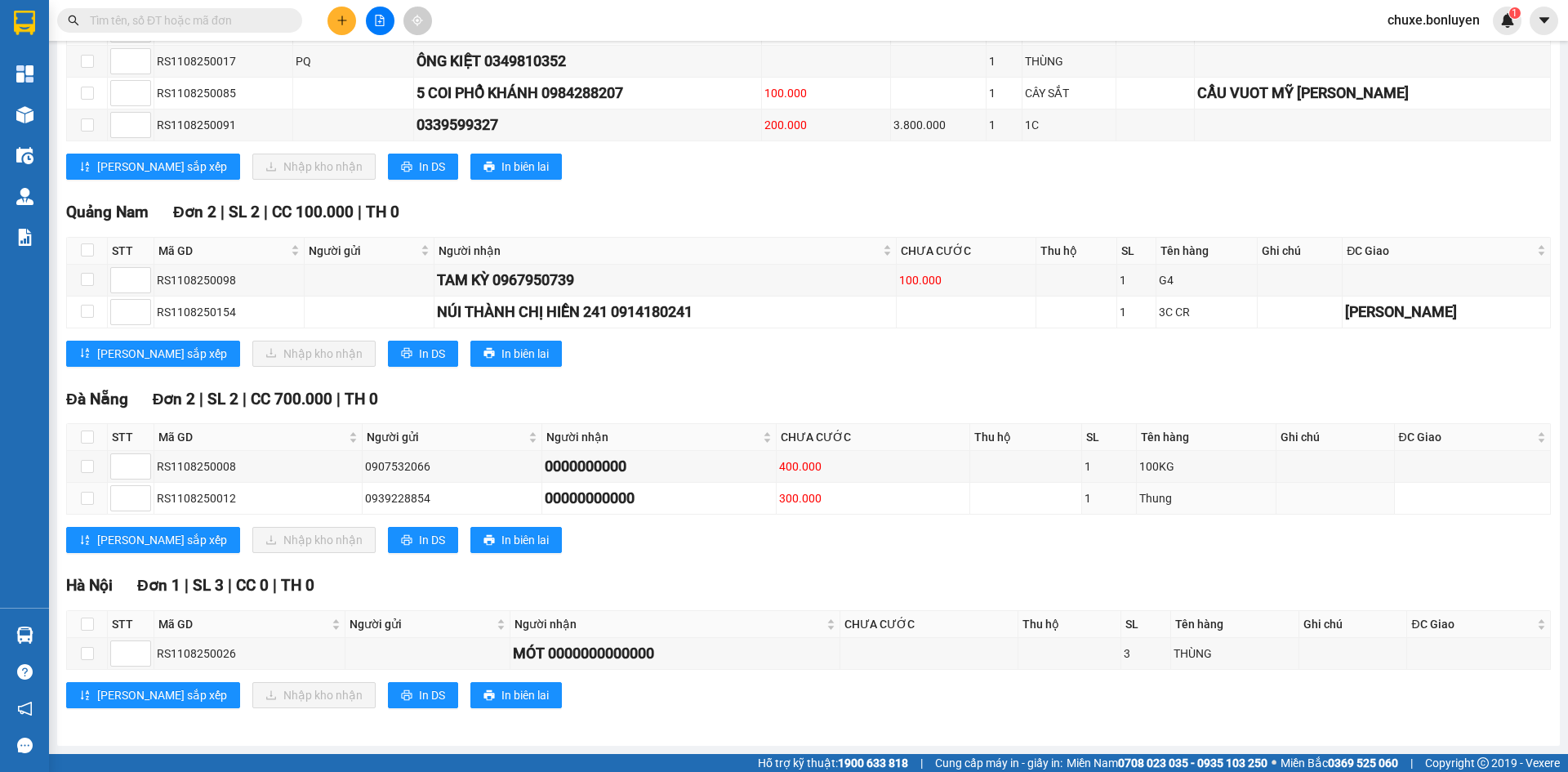
click at [965, 768] on section "Kết quả tìm kiếm ( 0 ) Bộ lọc No Data chuxe.bonluyen 1 Tổng Quan Kho hàng mới Đ…" at bounding box center [784, 386] width 1568 height 772
click at [688, 189] on div "QuảngNgãi Đơn 5 | SL 5 | CC 1.200.000 | TH 3.800.000 STT Mã GD Người gửi Ngườ…" at bounding box center [808, 54] width 1485 height 275
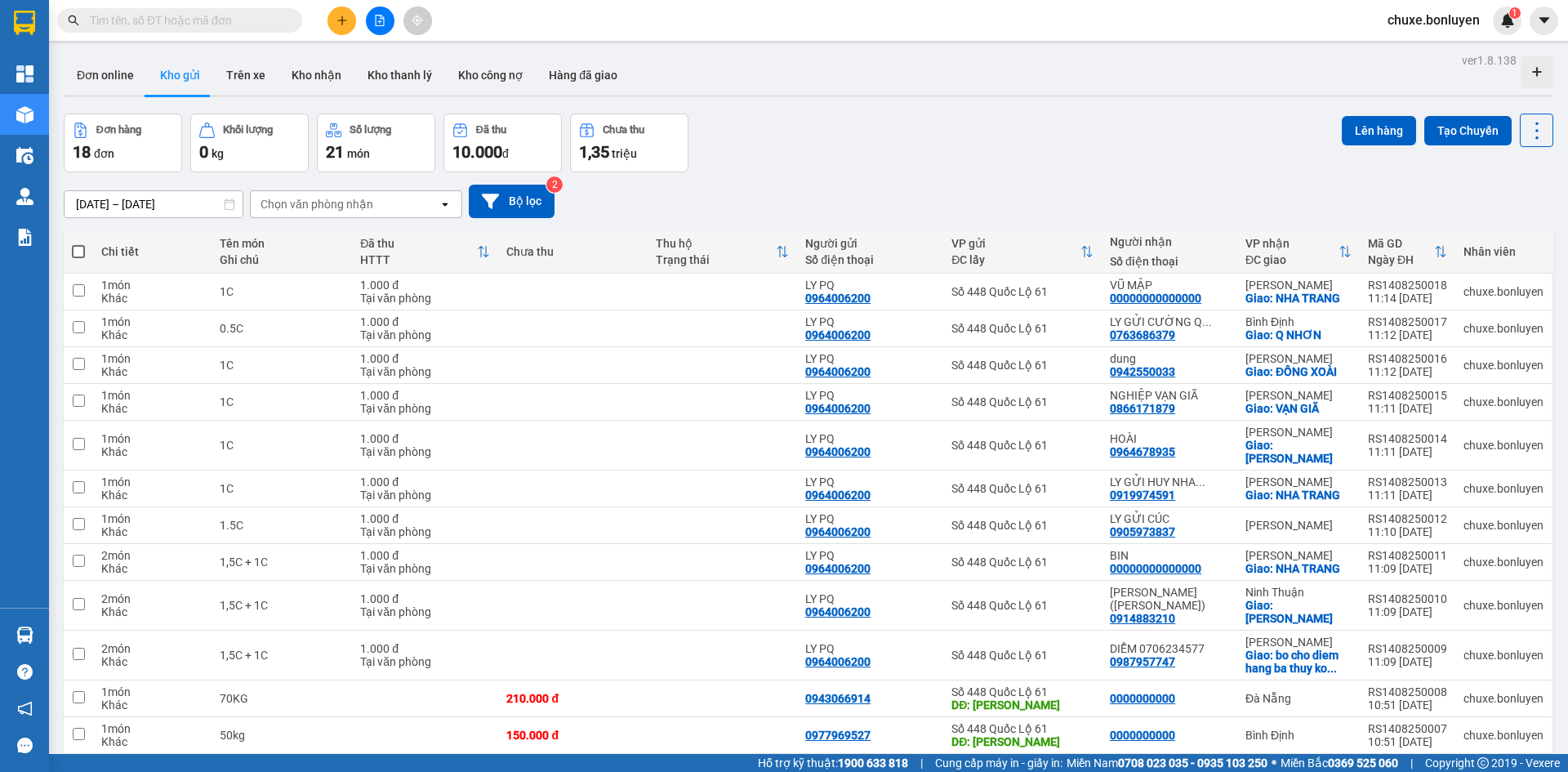
click at [227, 19] on input "text" at bounding box center [186, 21] width 193 height 18
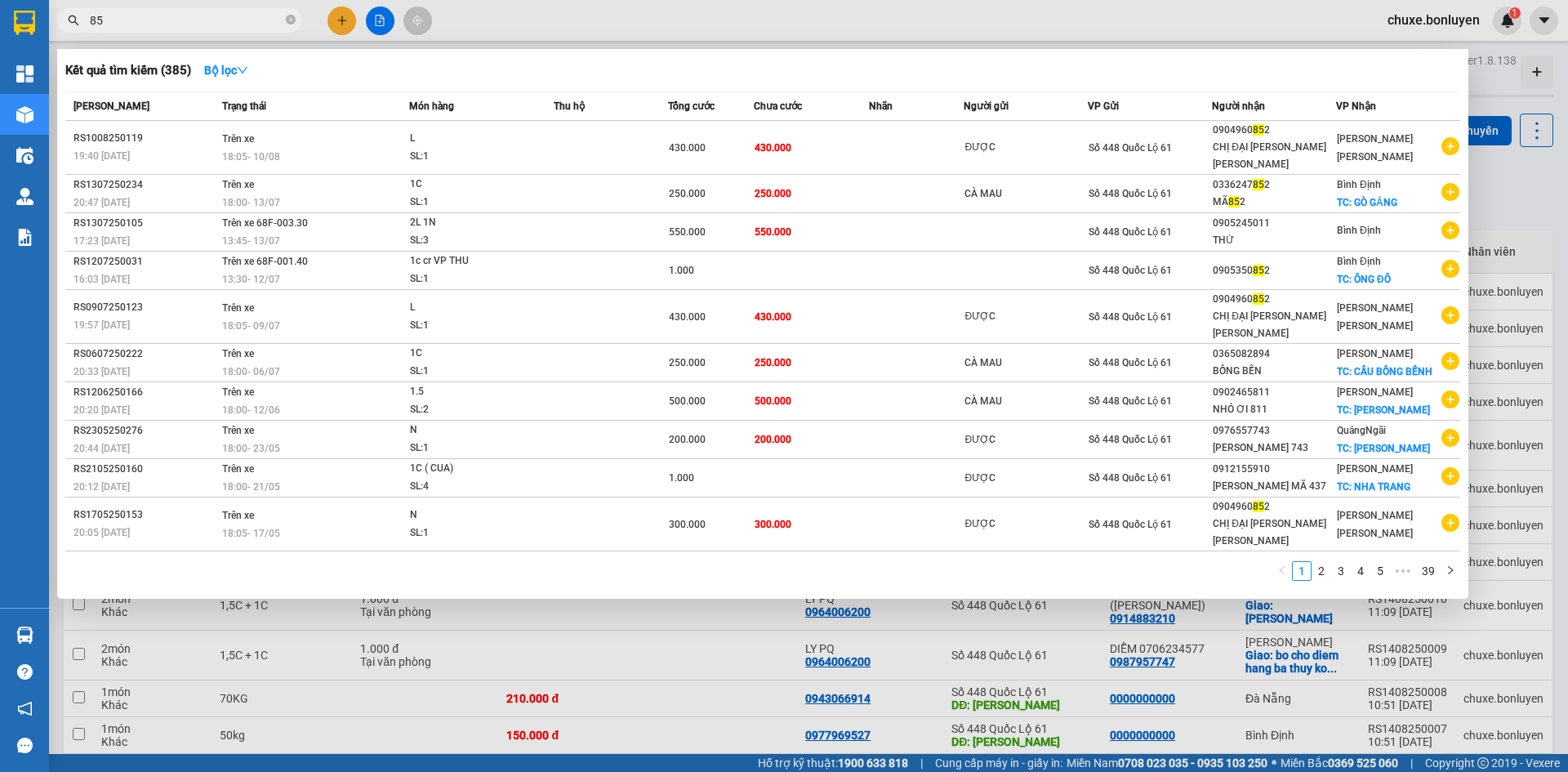
type input "8"
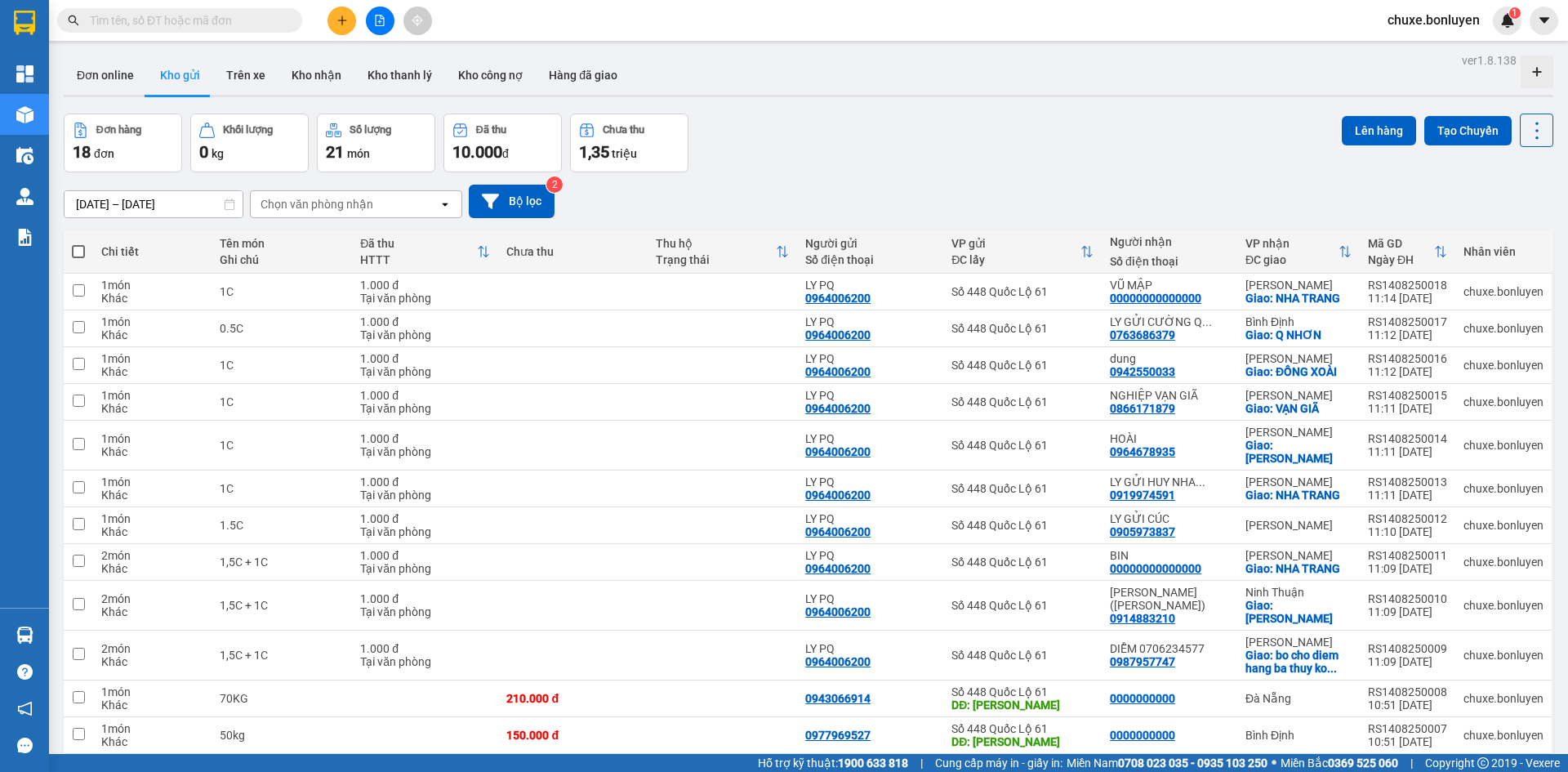
click at [247, 25] on input "text" at bounding box center [186, 21] width 193 height 18
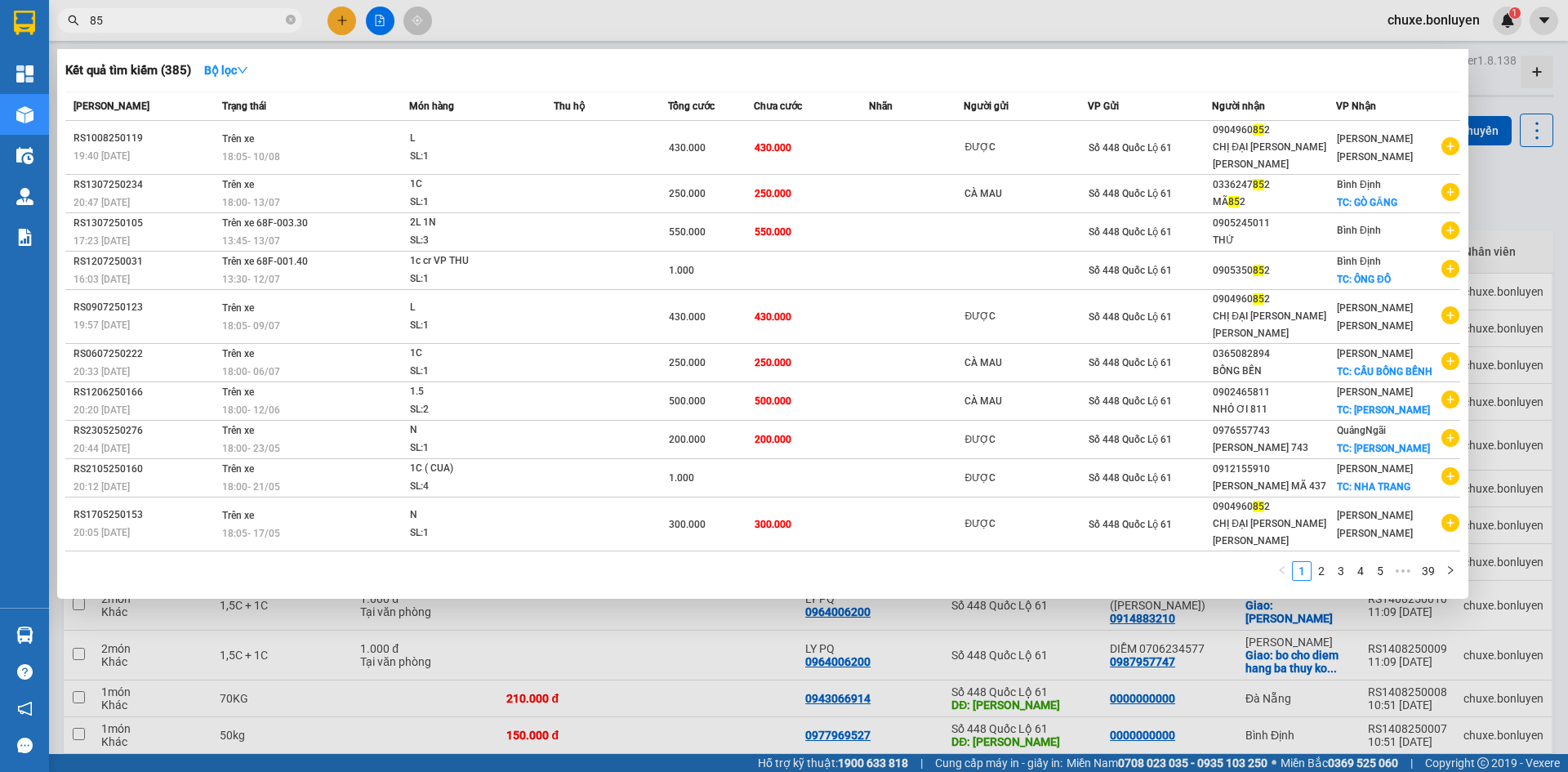
type input "8"
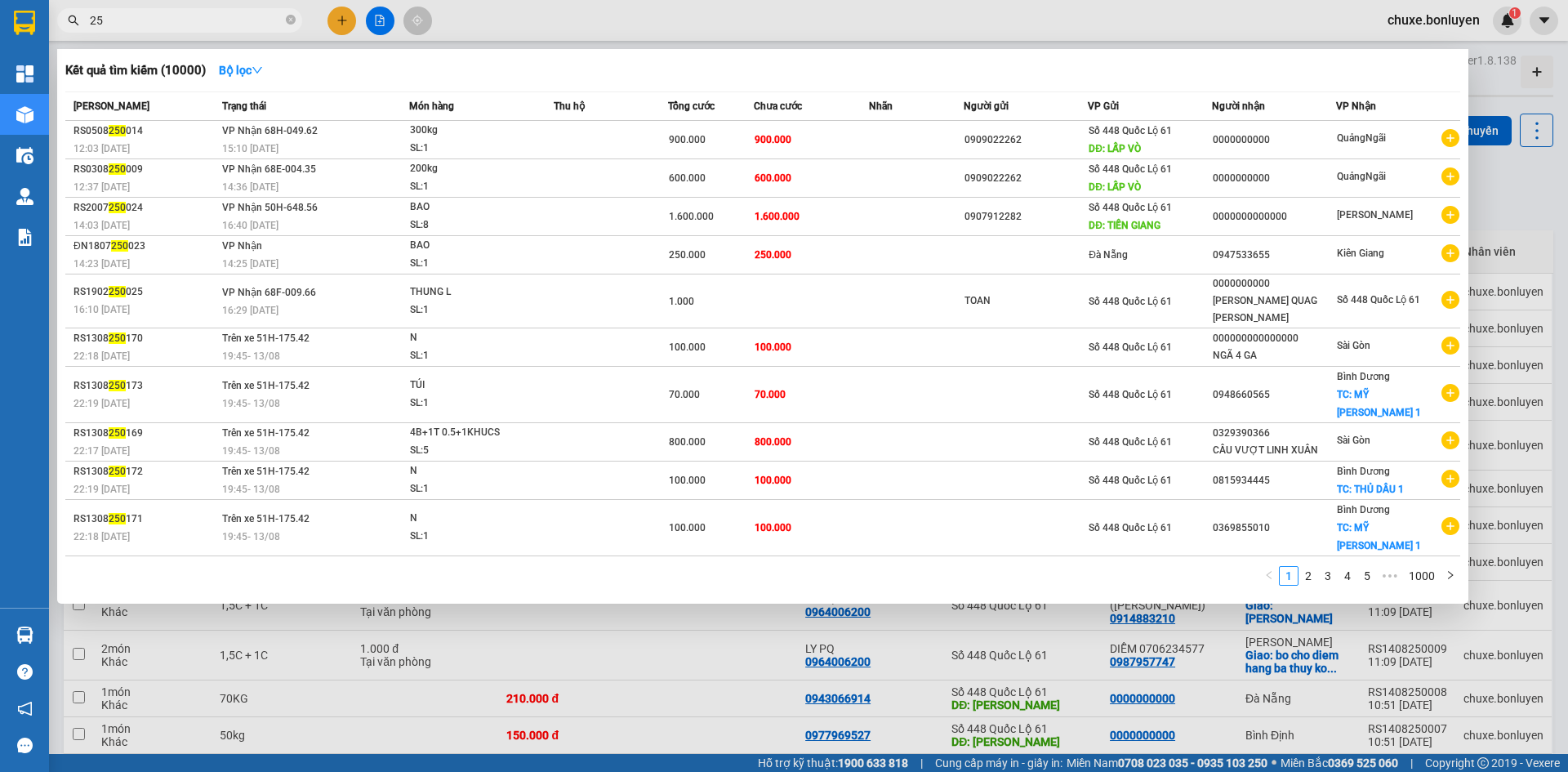
type input "2"
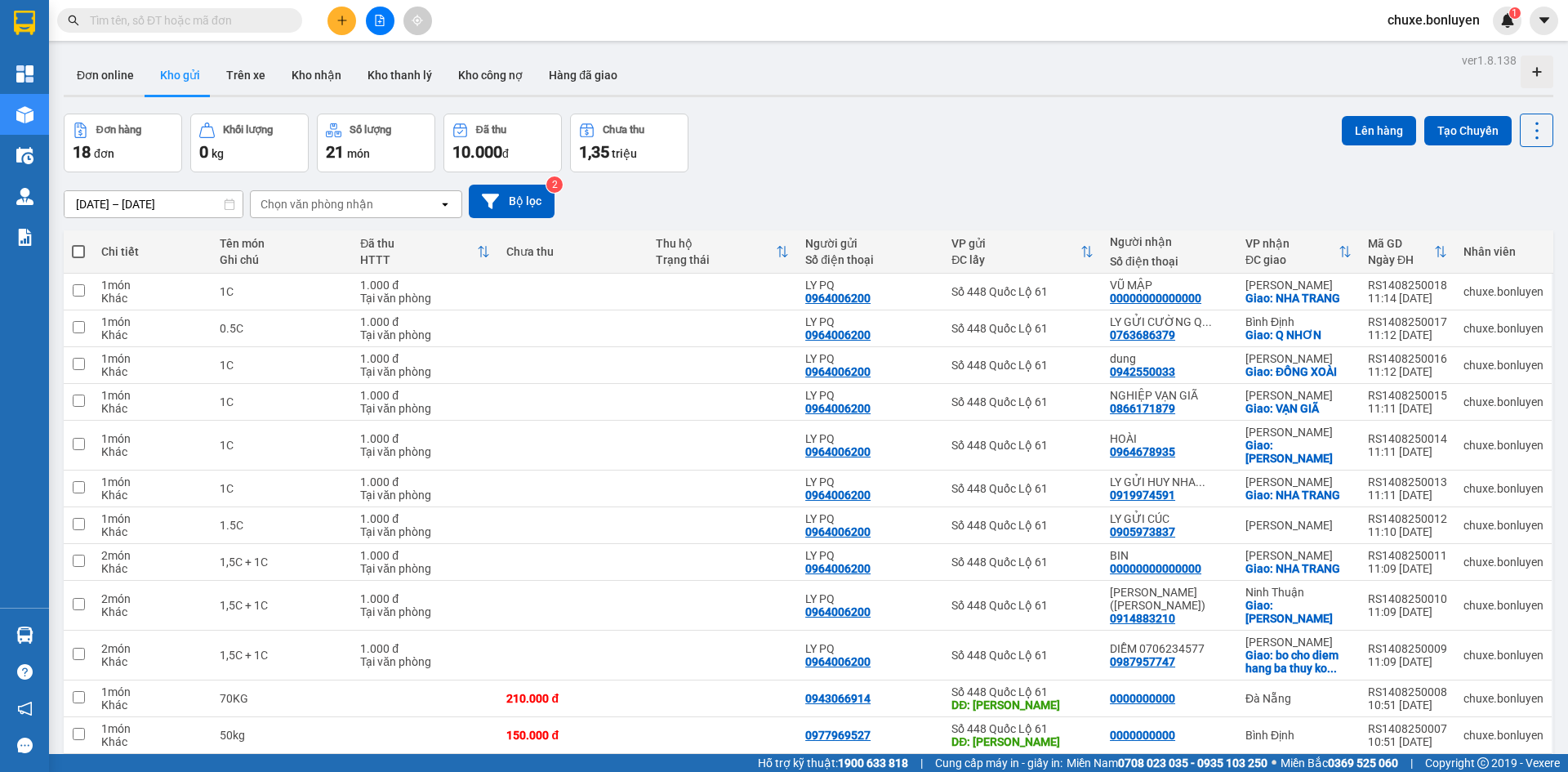
click at [243, 31] on span at bounding box center [179, 21] width 245 height 25
drag, startPoint x: 120, startPoint y: 8, endPoint x: 110, endPoint y: 17, distance: 13.5
click at [120, 9] on span at bounding box center [179, 21] width 245 height 25
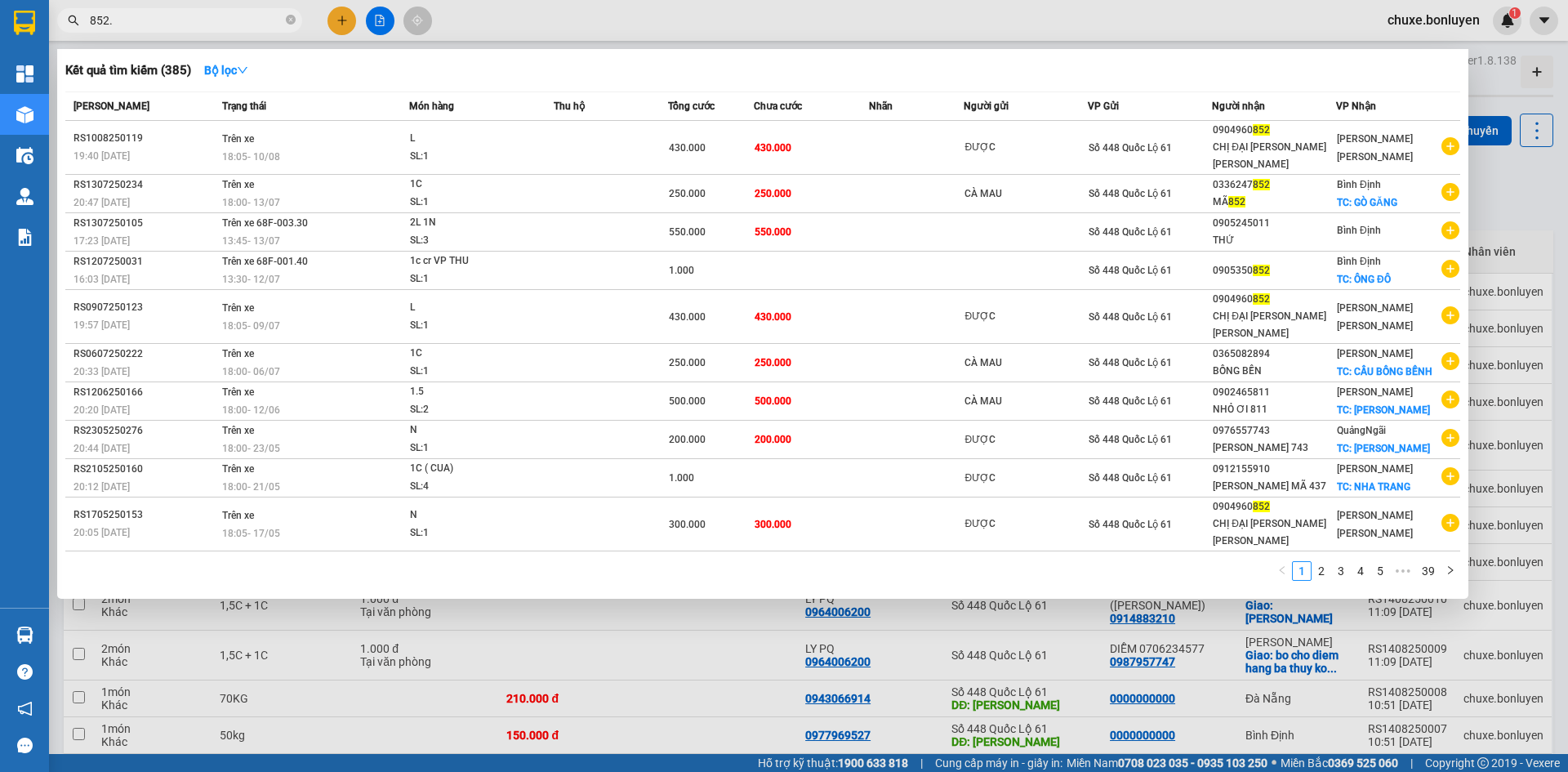
type input "852.."
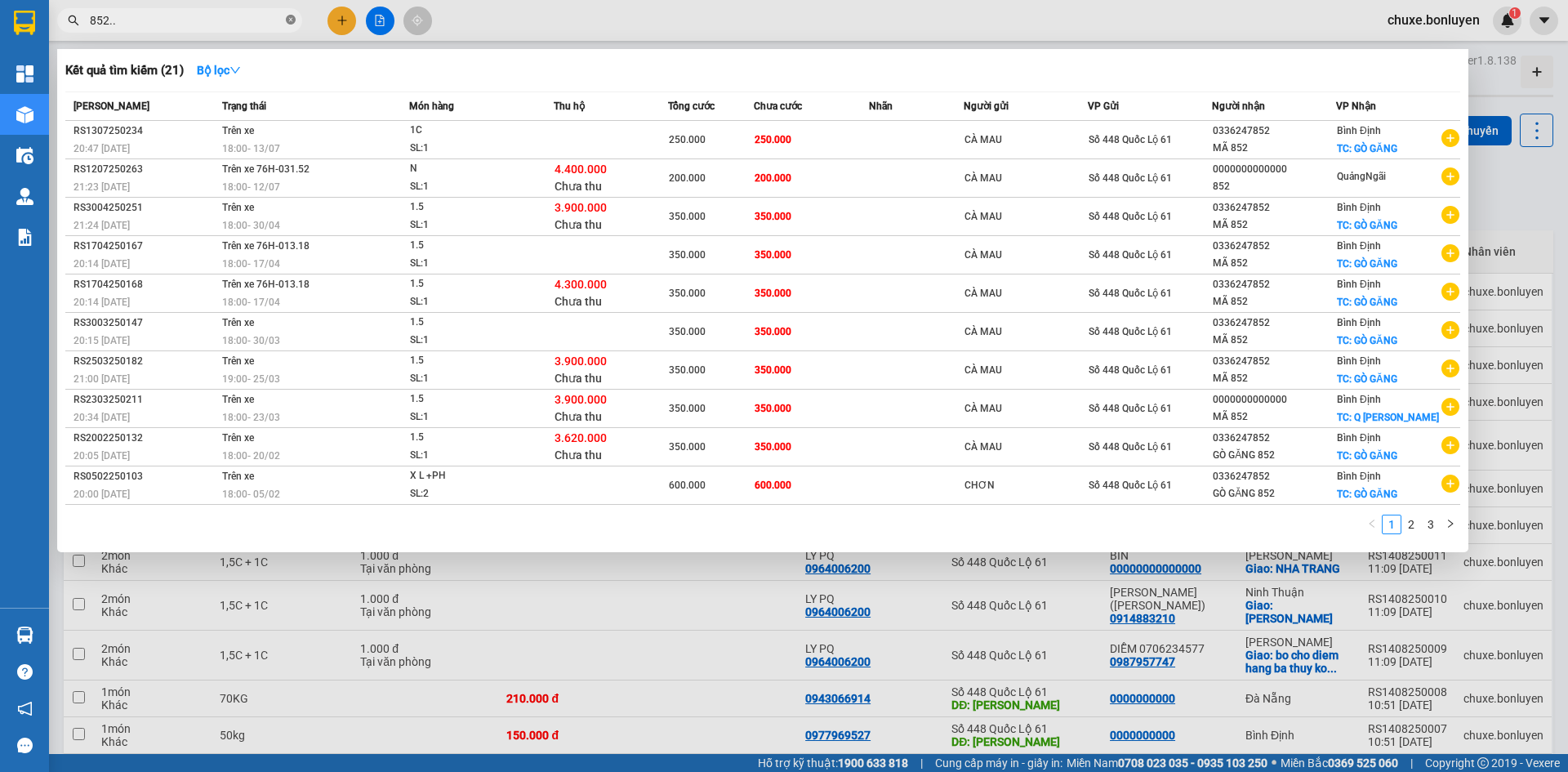
click at [289, 16] on icon "close-circle" at bounding box center [291, 20] width 10 height 10
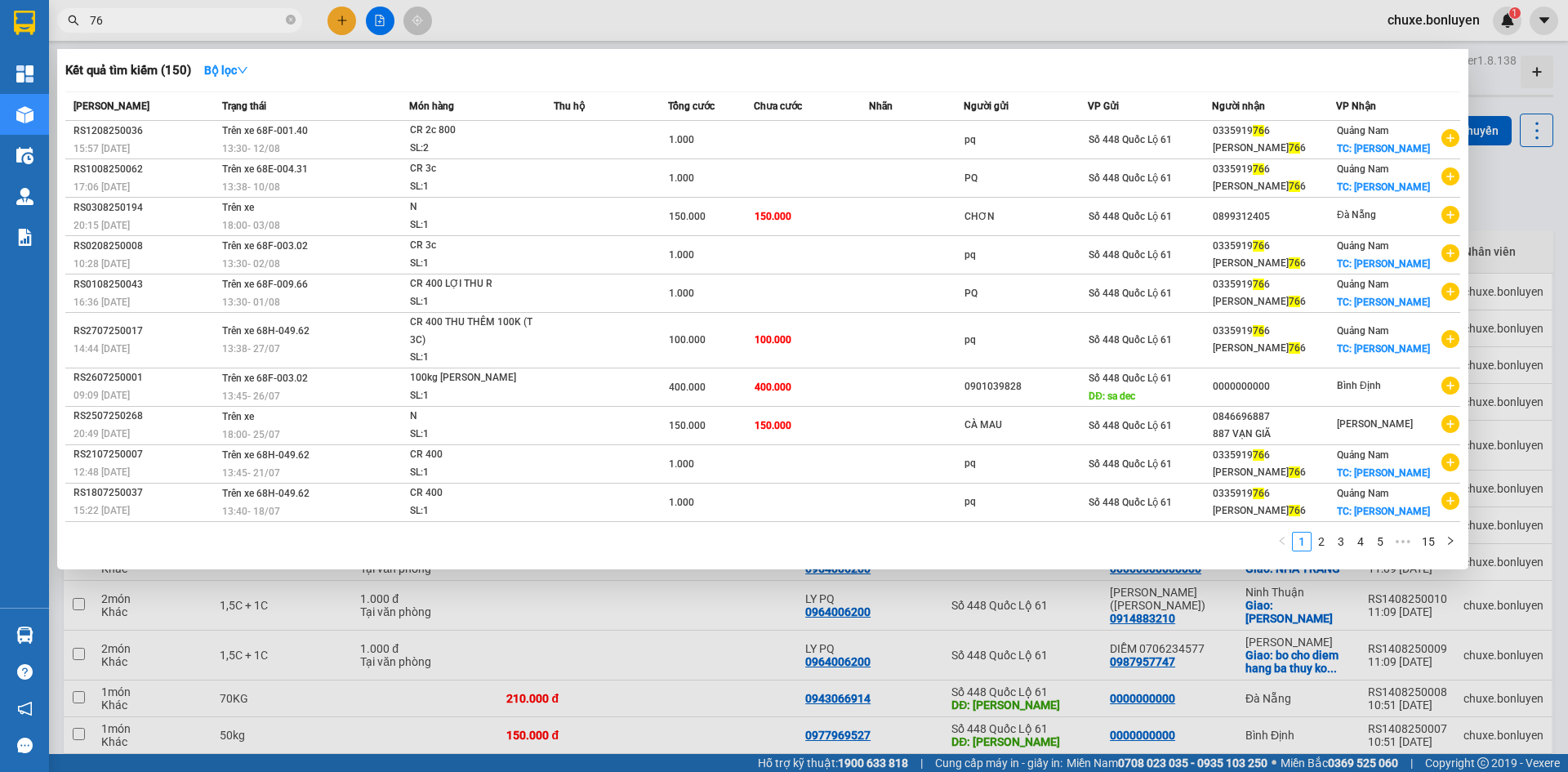
type input "7"
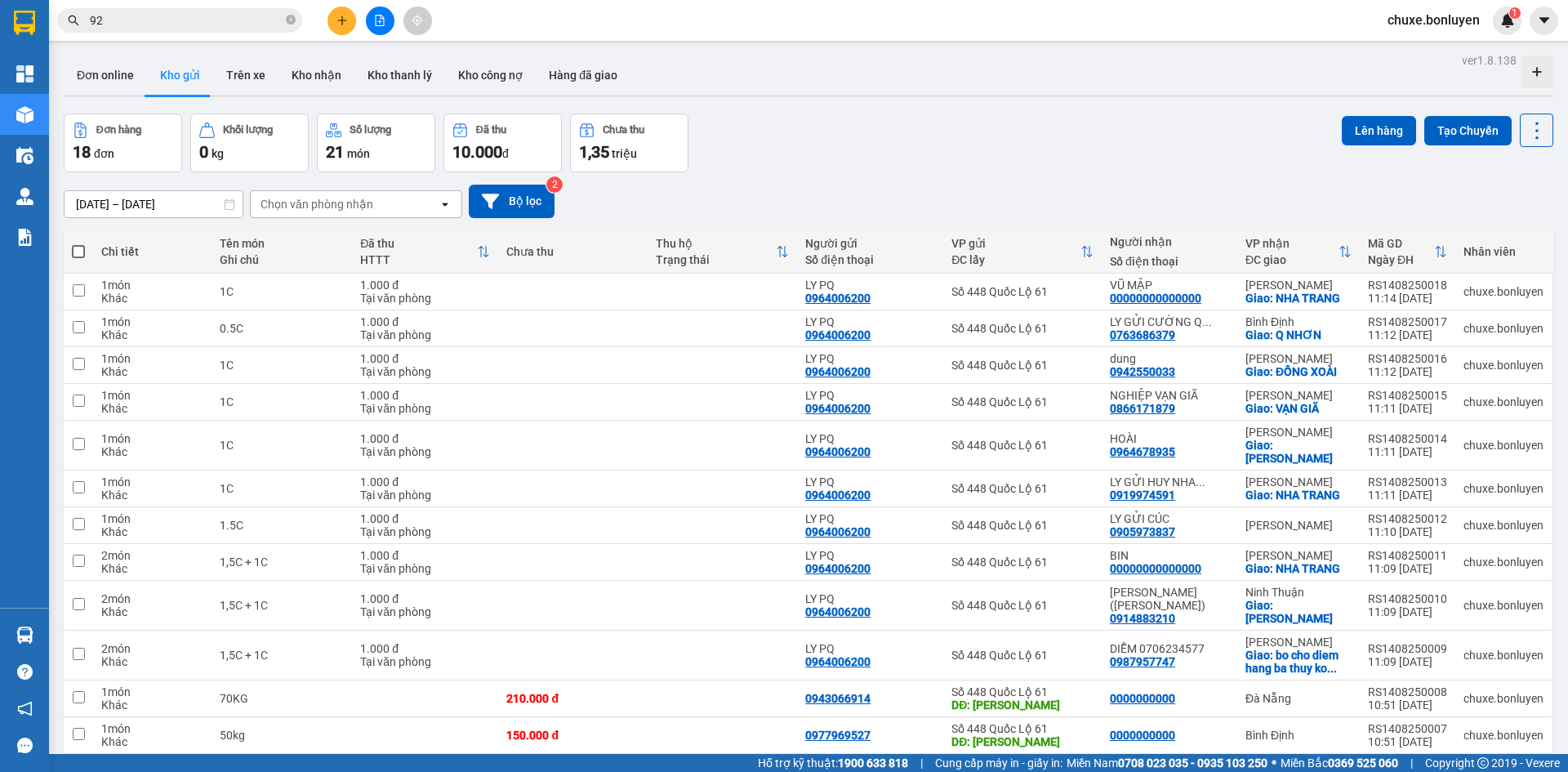
type input "921"
